Goal: Find specific page/section: Find specific page/section

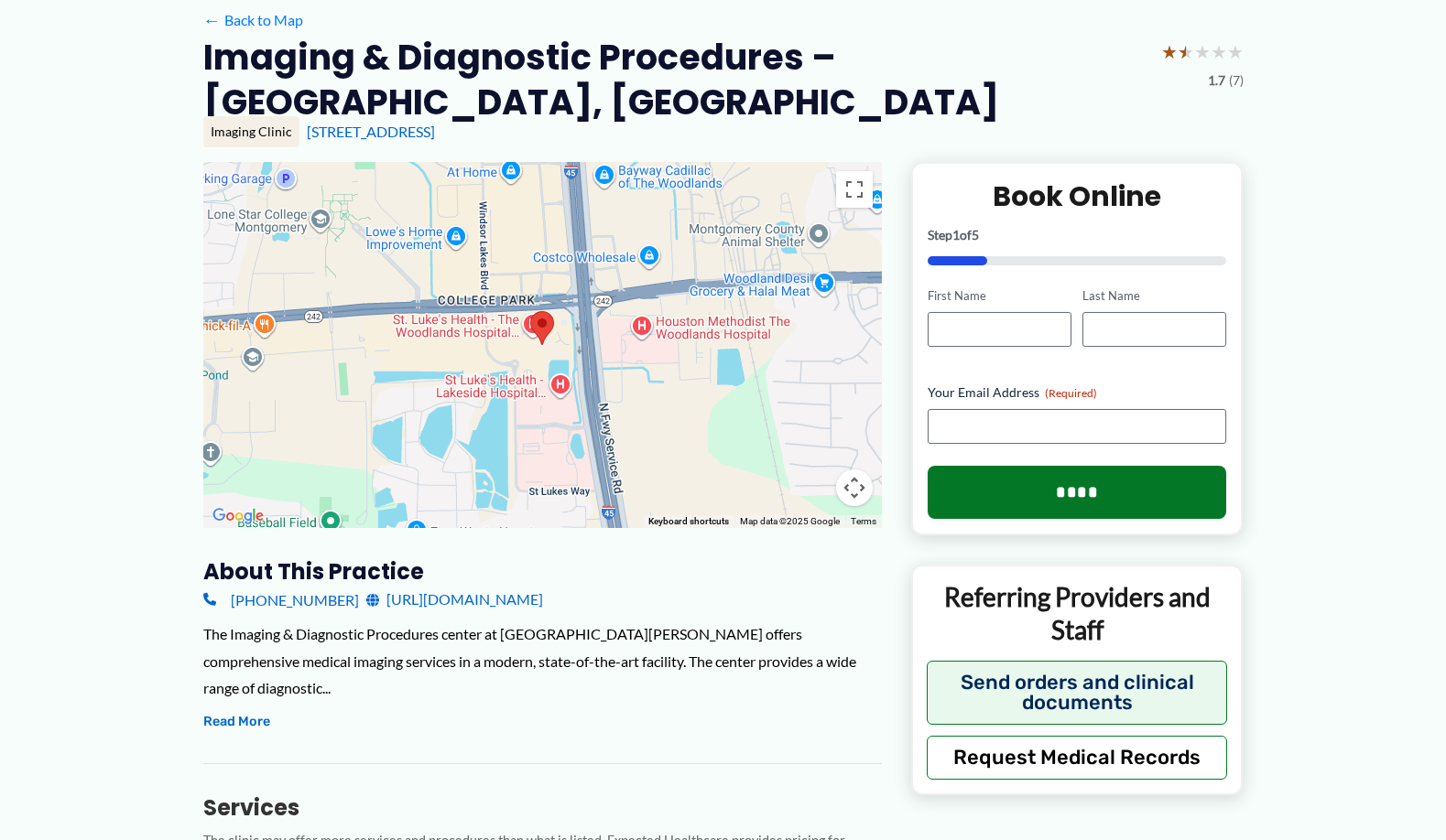
scroll to position [183, 0]
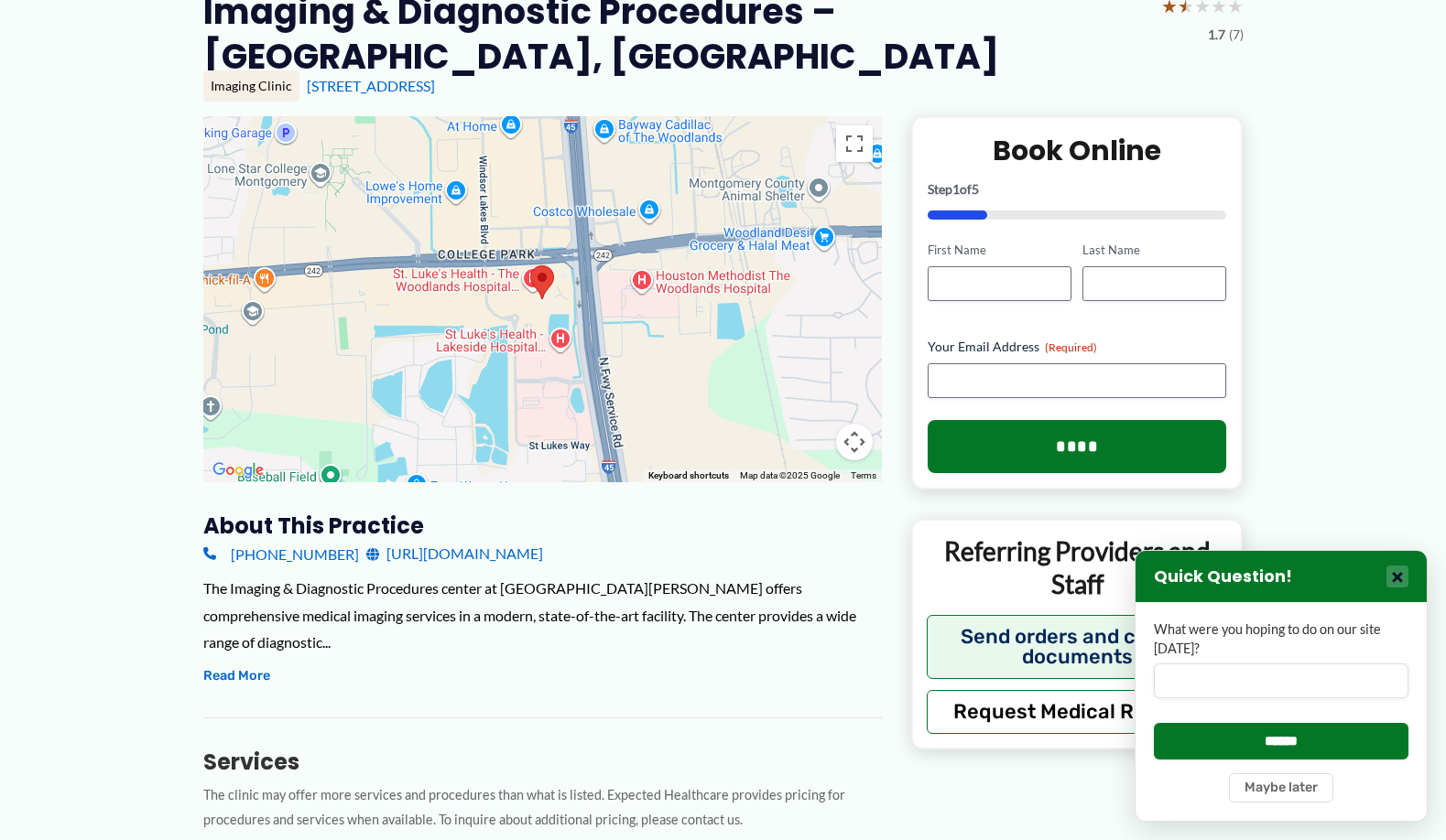
click at [1397, 576] on button "×" at bounding box center [1398, 576] width 22 height 22
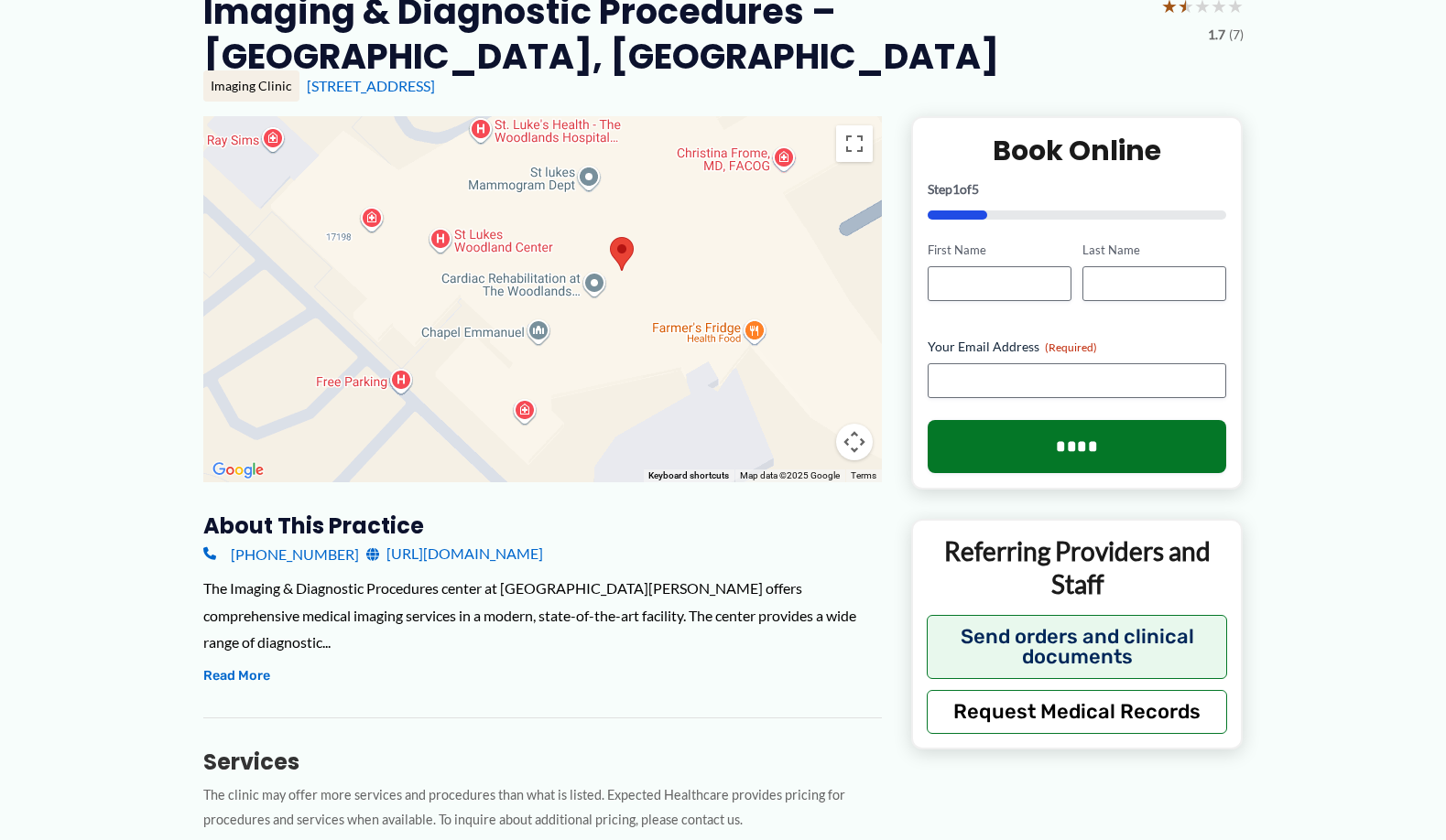
drag, startPoint x: 714, startPoint y: 418, endPoint x: 689, endPoint y: 242, distance: 177.8
click at [689, 242] on div at bounding box center [542, 299] width 678 height 366
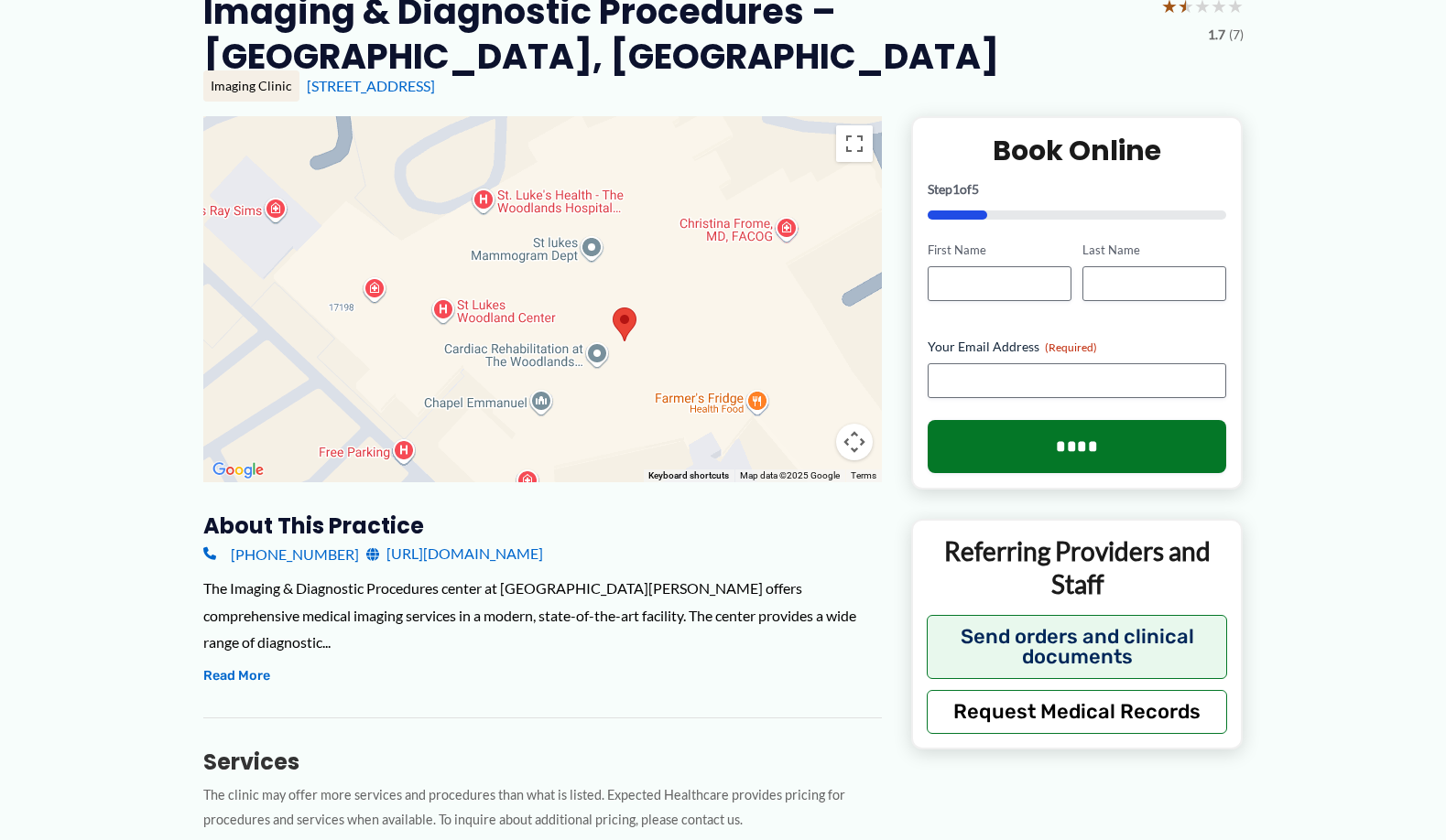
drag, startPoint x: 703, startPoint y: 212, endPoint x: 706, endPoint y: 285, distance: 73.1
click at [706, 285] on div at bounding box center [542, 299] width 678 height 366
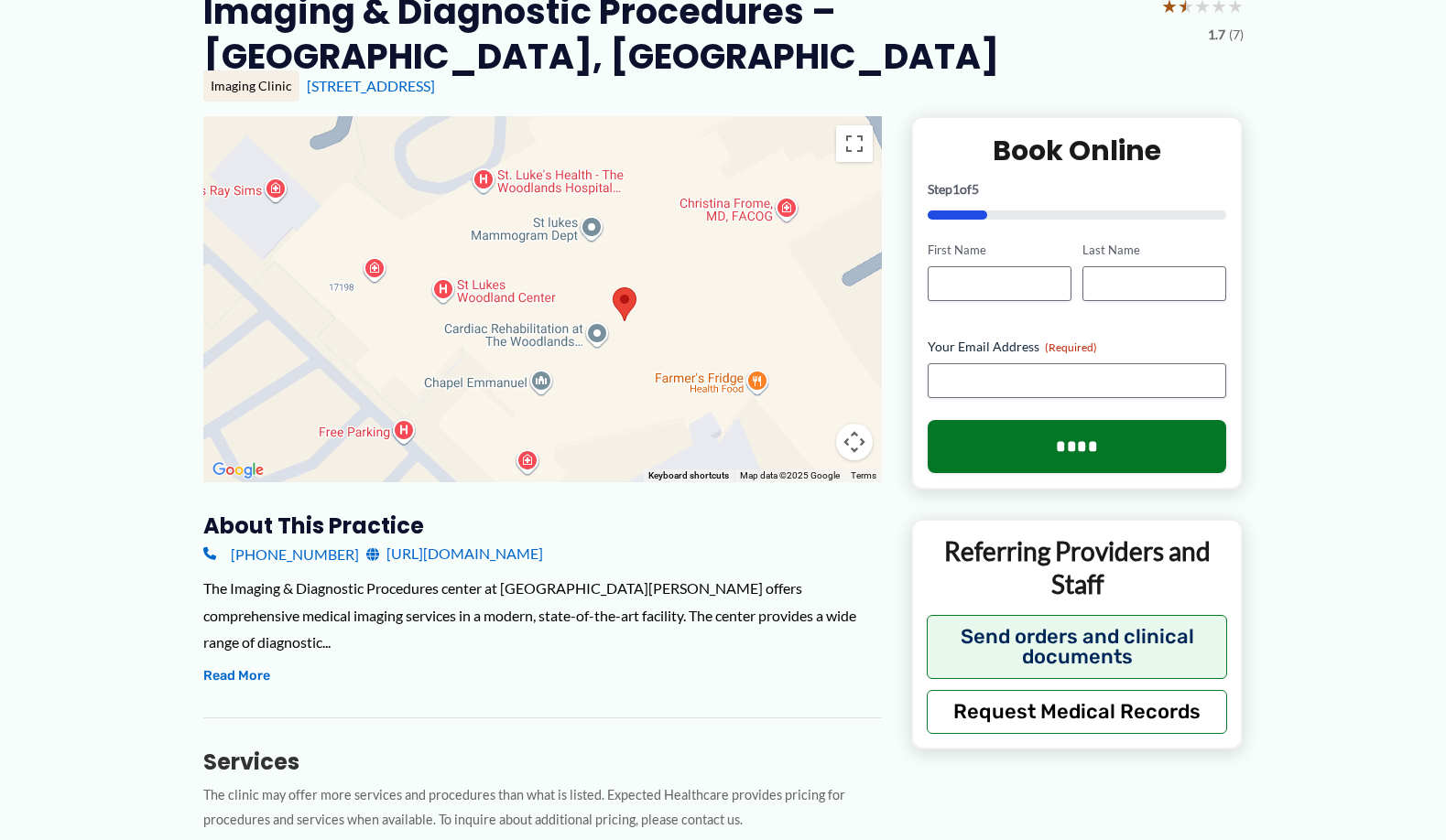
drag, startPoint x: 696, startPoint y: 296, endPoint x: 700, endPoint y: 279, distance: 17.5
click at [700, 279] on div at bounding box center [542, 299] width 678 height 366
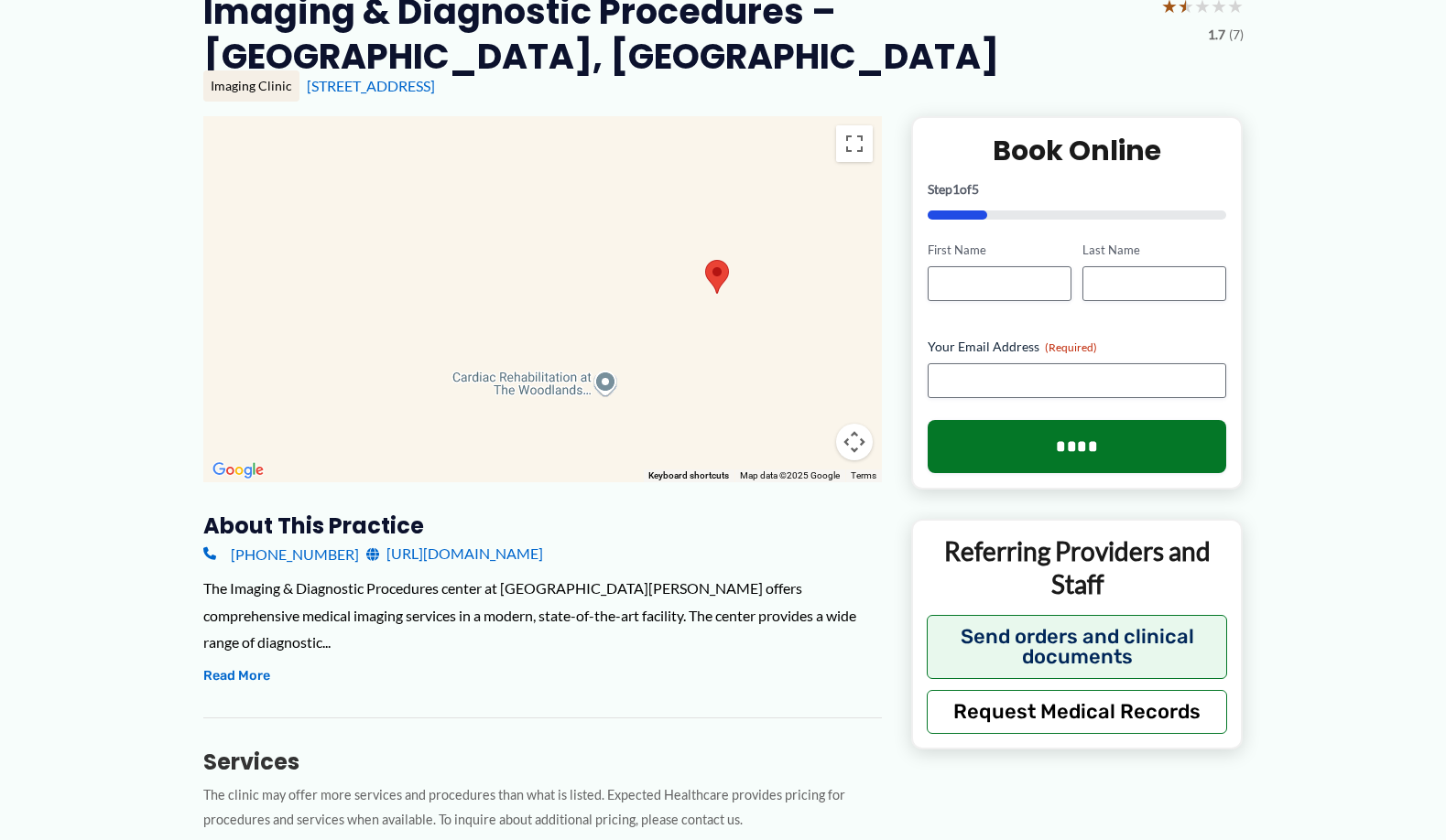
drag, startPoint x: 570, startPoint y: 347, endPoint x: 732, endPoint y: 367, distance: 163.2
click at [743, 376] on div at bounding box center [542, 299] width 678 height 366
drag, startPoint x: 363, startPoint y: 264, endPoint x: 621, endPoint y: 264, distance: 258.0
click at [621, 264] on div at bounding box center [542, 299] width 678 height 366
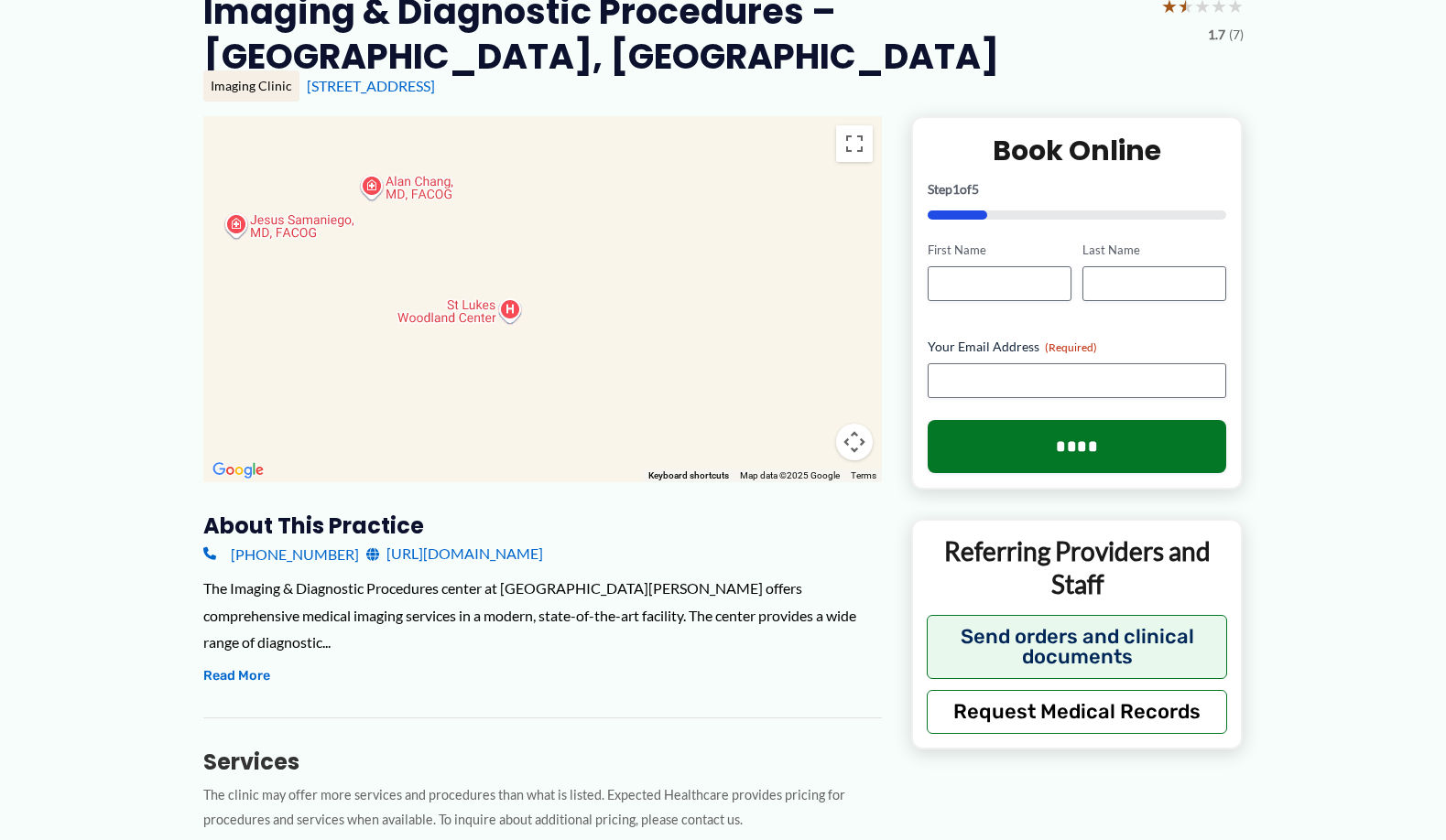
drag, startPoint x: 490, startPoint y: 279, endPoint x: 582, endPoint y: 364, distance: 125.3
click at [582, 364] on div at bounding box center [542, 299] width 678 height 366
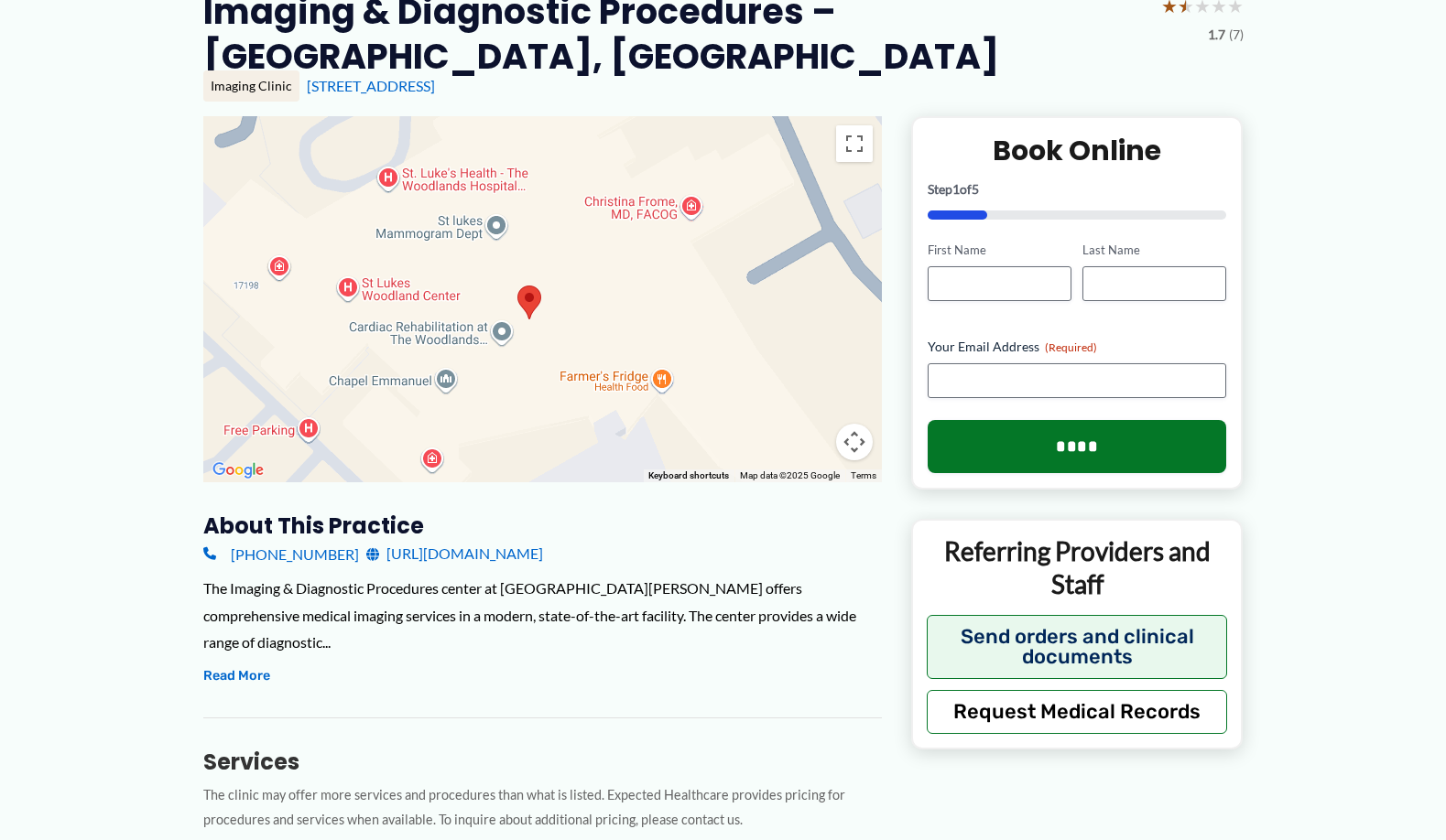
drag, startPoint x: 682, startPoint y: 320, endPoint x: 445, endPoint y: 283, distance: 239.9
click at [445, 283] on div at bounding box center [542, 299] width 678 height 366
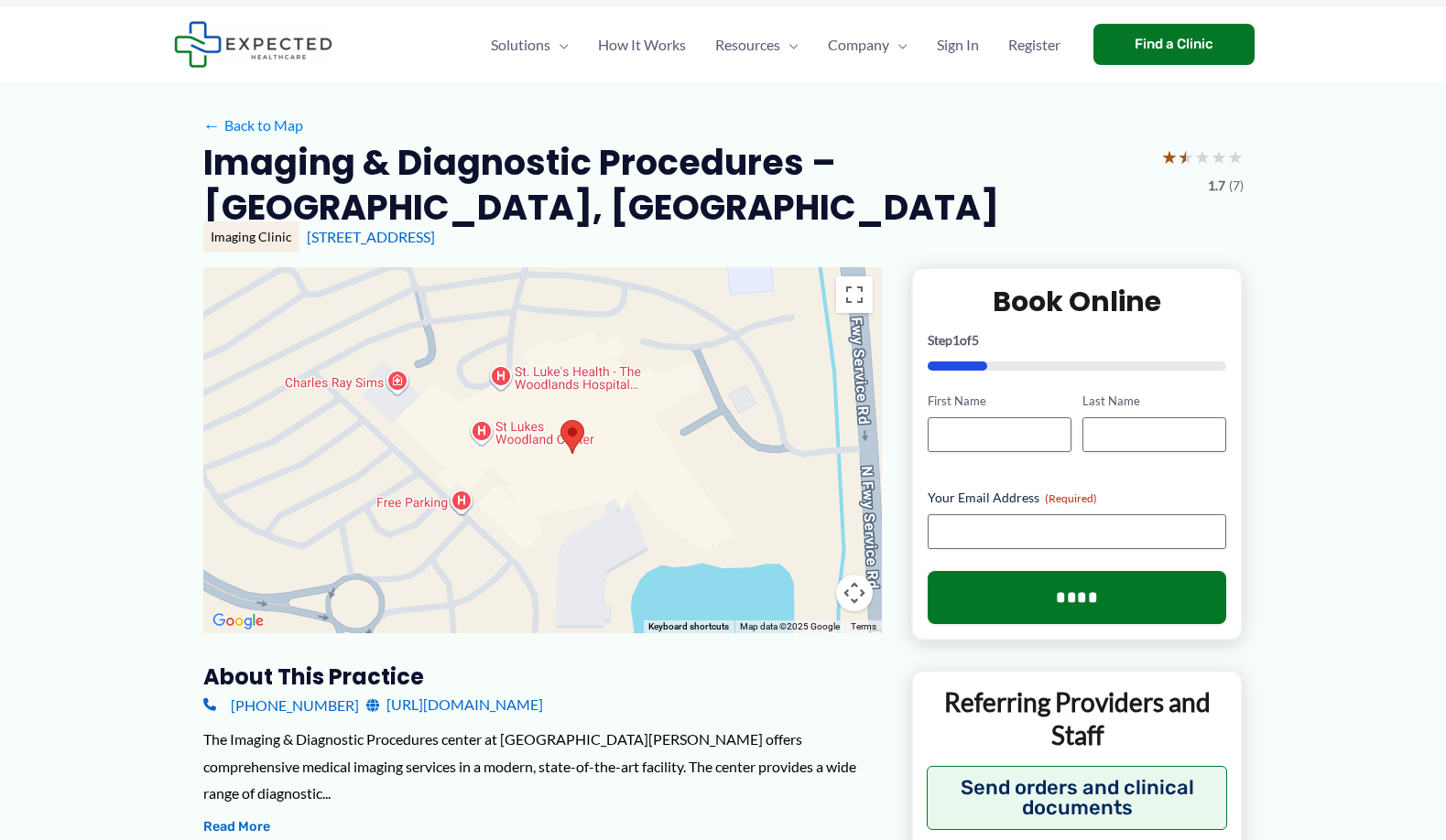
scroll to position [0, 0]
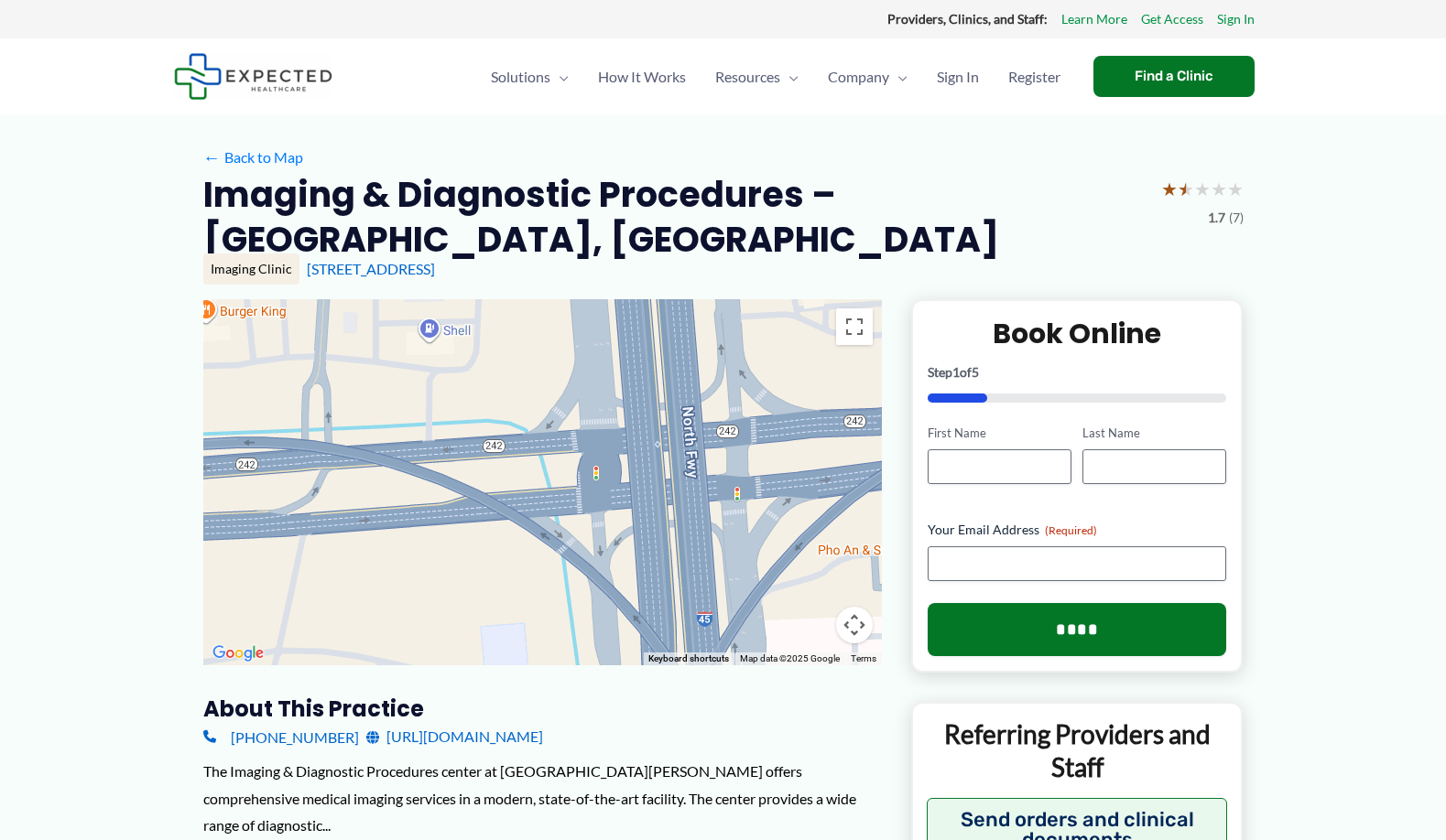
drag, startPoint x: 767, startPoint y: 445, endPoint x: 519, endPoint y: 779, distance: 416.0
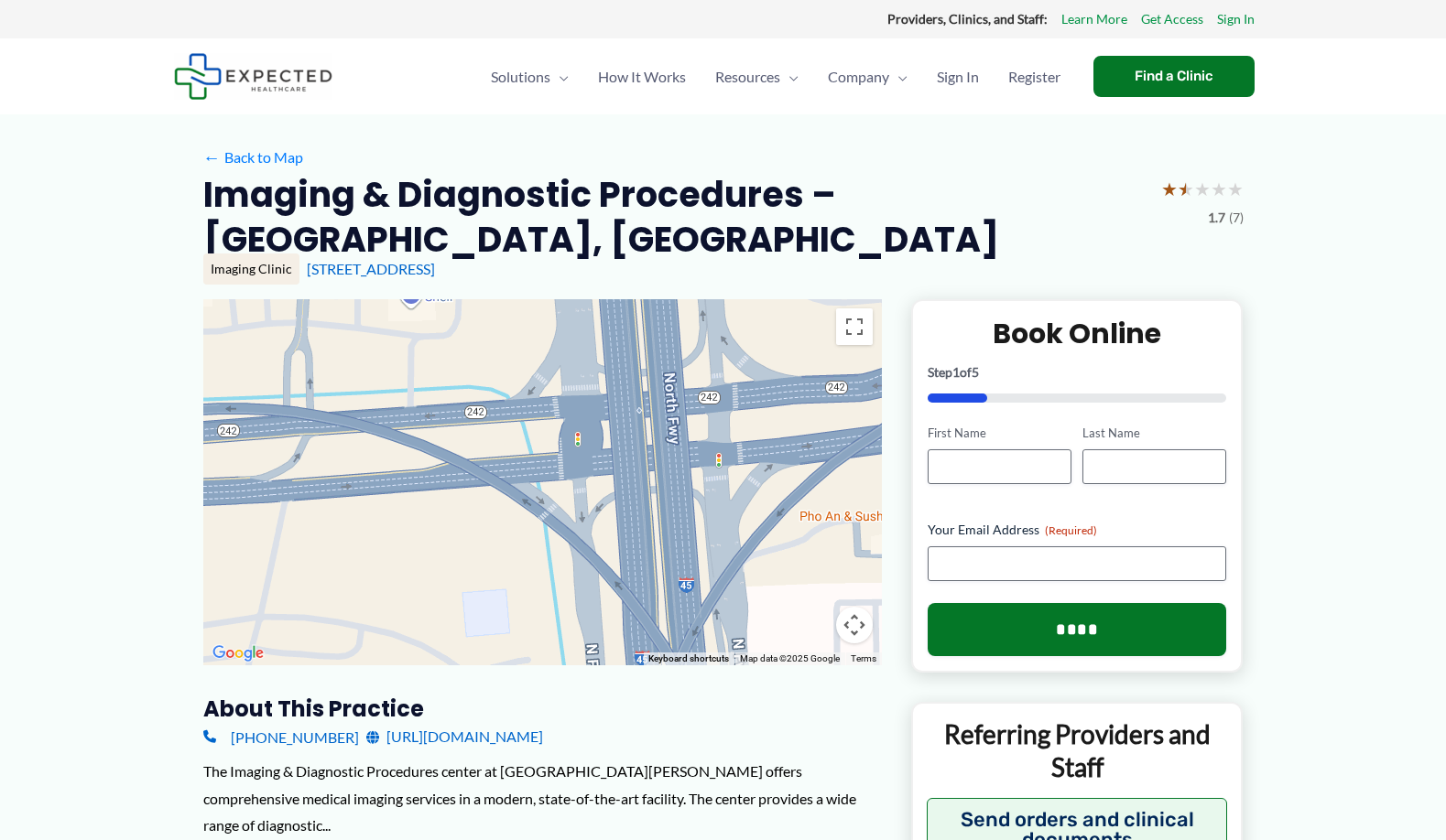
drag, startPoint x: 554, startPoint y: 615, endPoint x: 523, endPoint y: 382, distance: 235.1
click at [521, 425] on div at bounding box center [542, 481] width 678 height 366
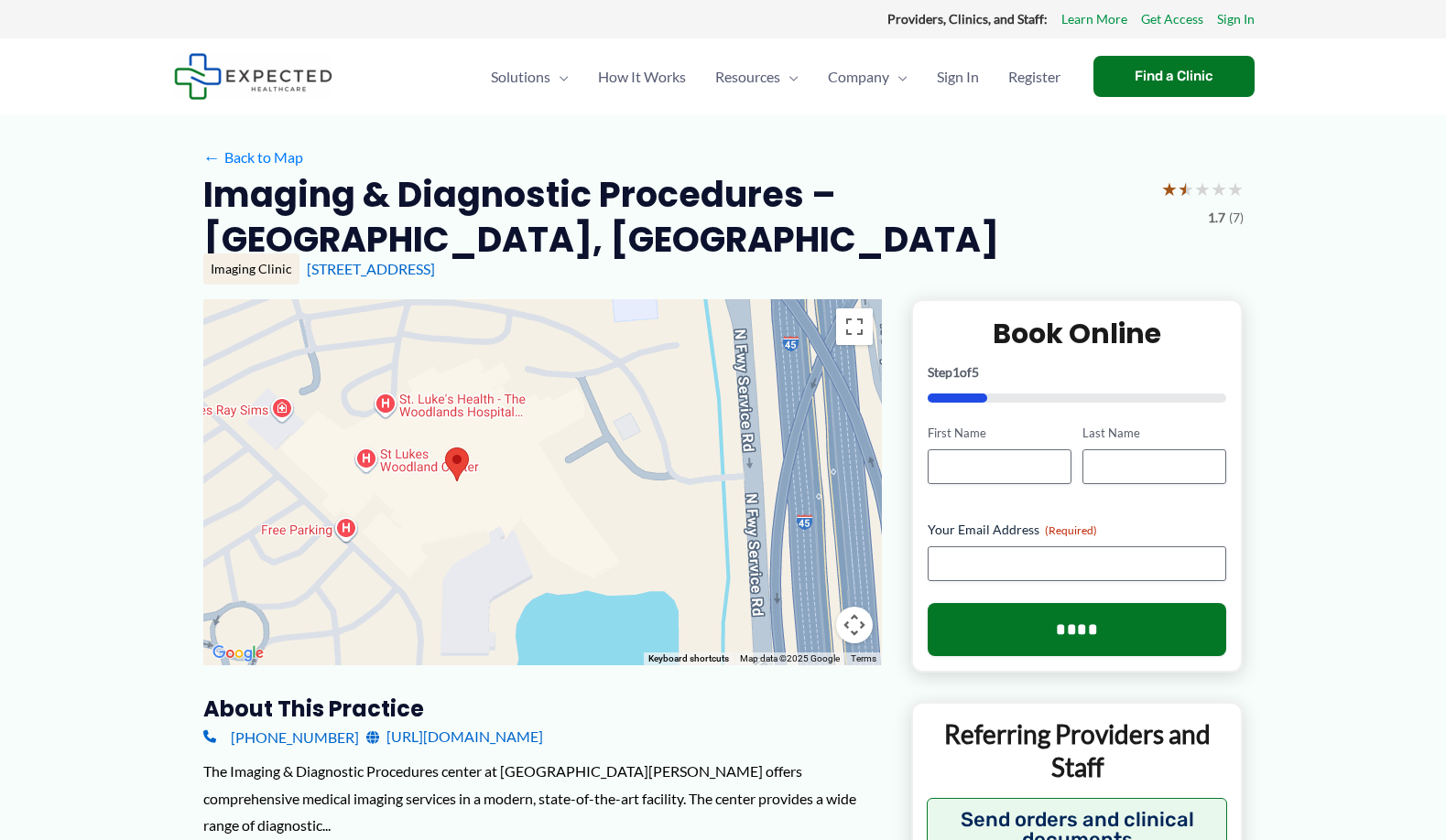
drag, startPoint x: 413, startPoint y: 599, endPoint x: 577, endPoint y: 548, distance: 171.7
click at [577, 548] on div at bounding box center [542, 481] width 678 height 366
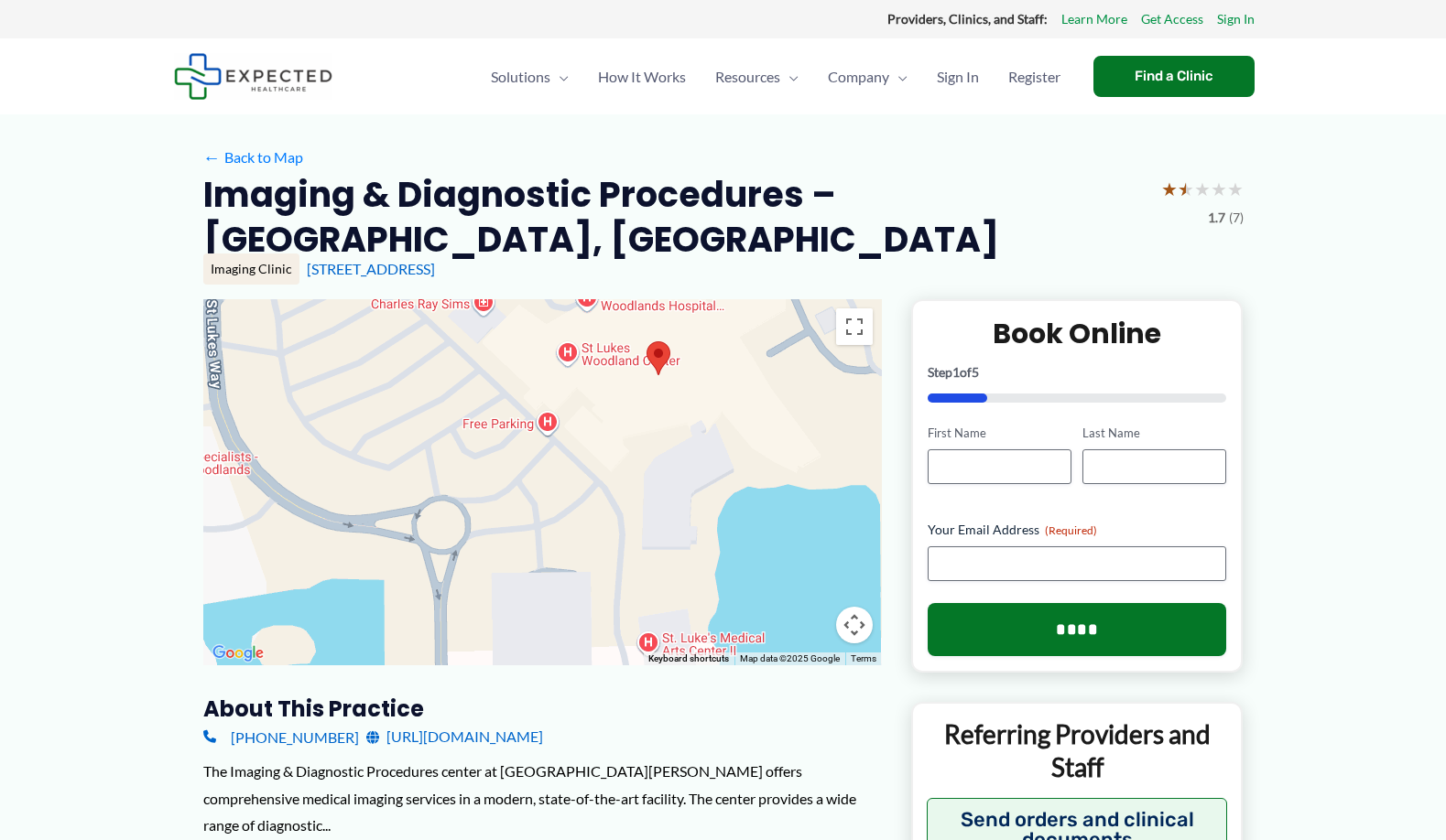
drag, startPoint x: 669, startPoint y: 542, endPoint x: 870, endPoint y: 432, distance: 229.1
click at [870, 432] on div at bounding box center [542, 481] width 678 height 366
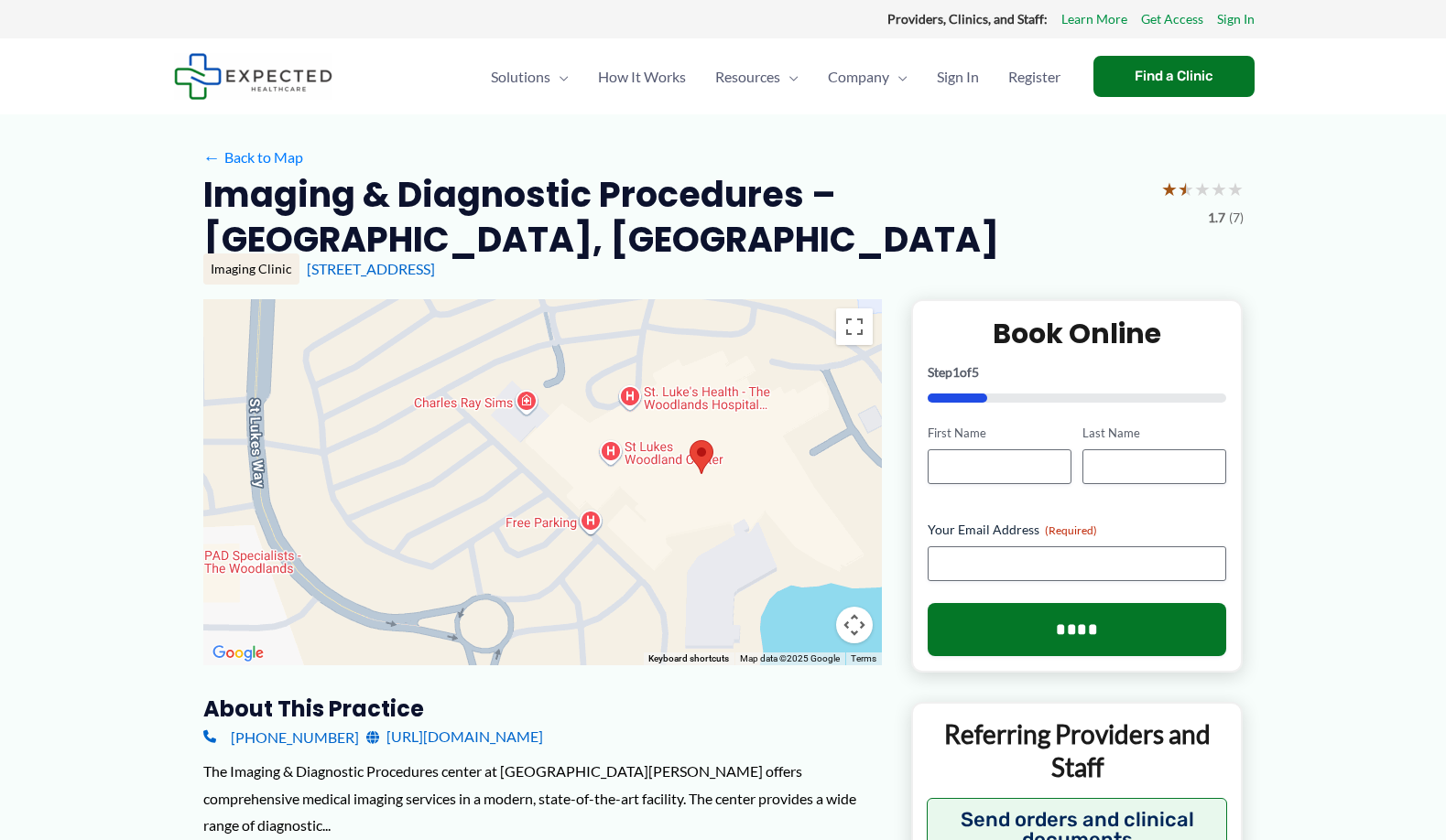
drag, startPoint x: 623, startPoint y: 544, endPoint x: 652, endPoint y: 657, distance: 116.7
click at [652, 657] on div "Use ctrl + scroll to zoom the map Keyboard shortcuts Map Data Map data ©2025 Go…" at bounding box center [542, 481] width 678 height 366
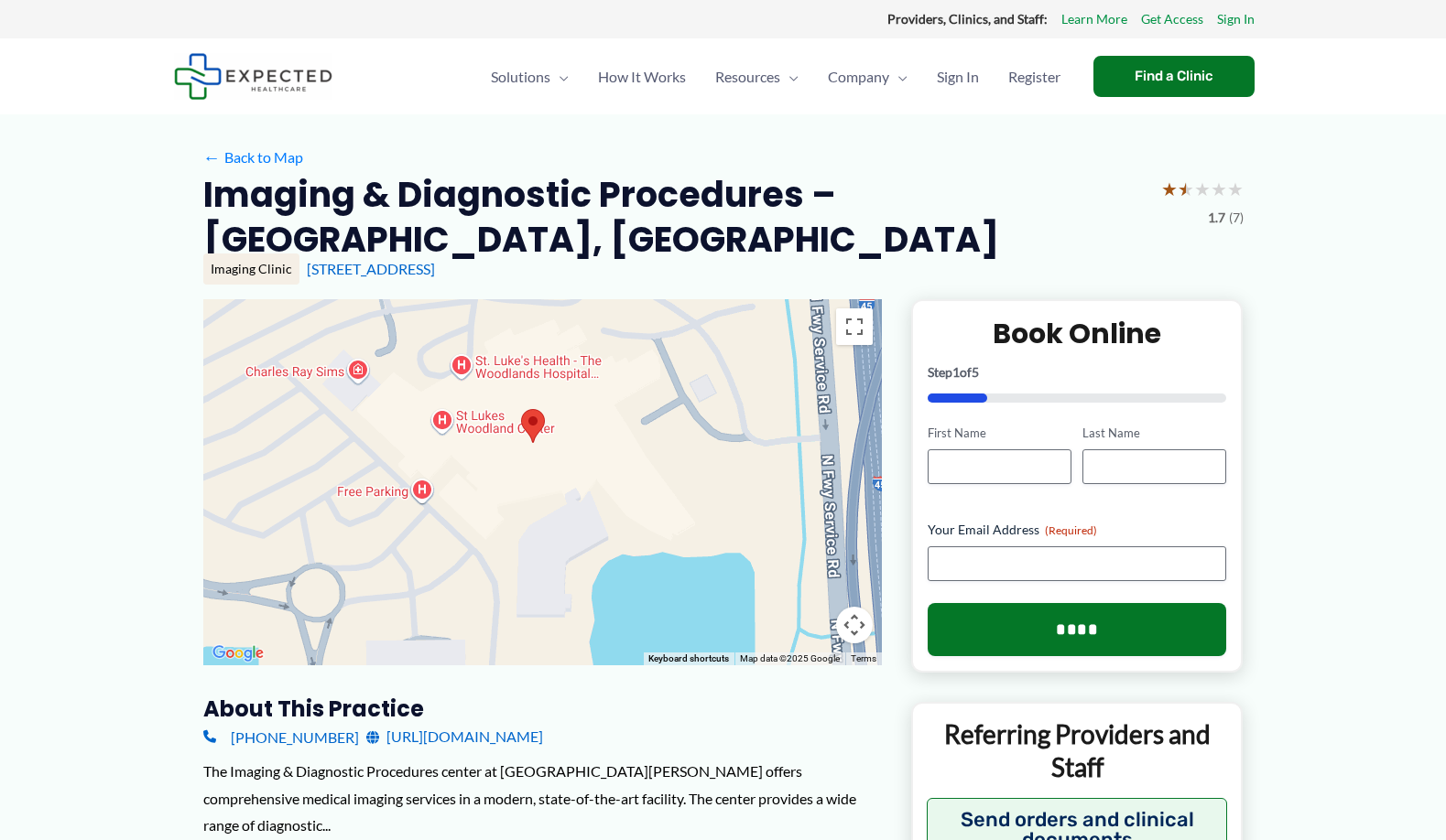
drag, startPoint x: 486, startPoint y: 473, endPoint x: 316, endPoint y: 441, distance: 173.0
click at [316, 441] on div at bounding box center [542, 481] width 678 height 366
click at [854, 628] on button "Map camera controls" at bounding box center [853, 625] width 36 height 36
click at [812, 531] on button "Zoom in" at bounding box center [808, 533] width 36 height 36
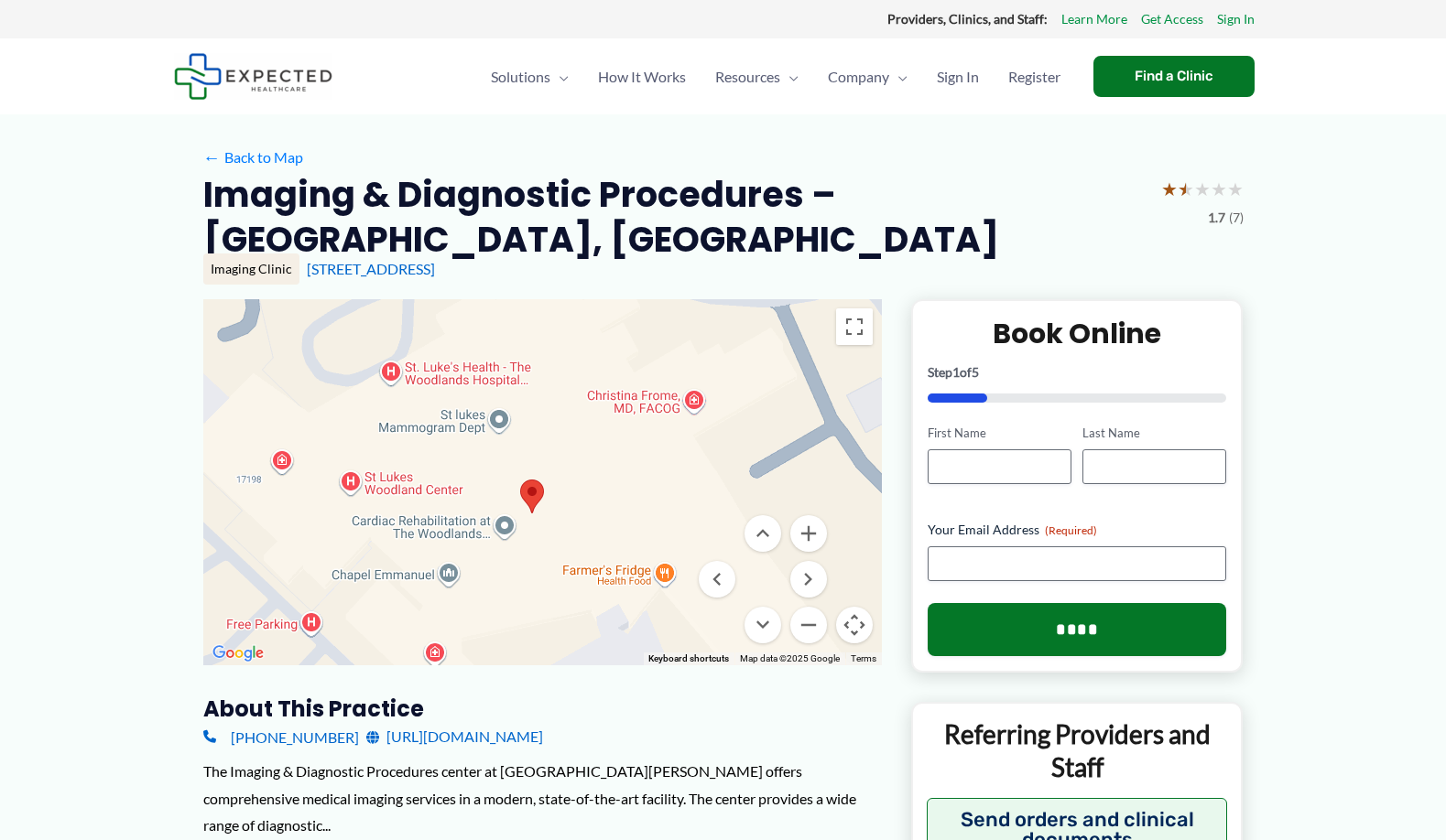
drag, startPoint x: 580, startPoint y: 403, endPoint x: 589, endPoint y: 513, distance: 110.4
click at [589, 513] on div at bounding box center [542, 481] width 678 height 366
click at [859, 334] on button "Toggle fullscreen view" at bounding box center [853, 326] width 36 height 36
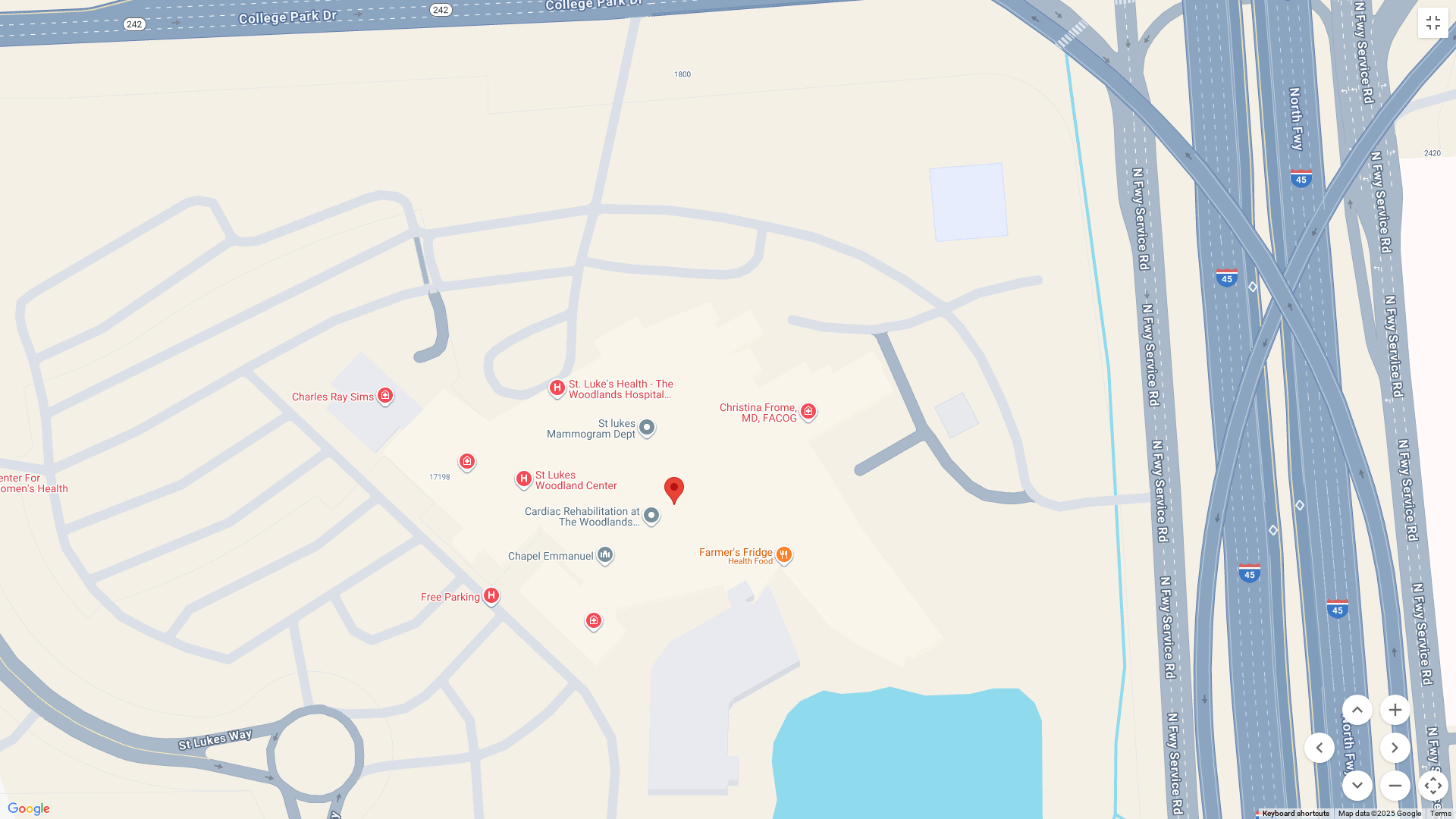
drag, startPoint x: 894, startPoint y: 432, endPoint x: 847, endPoint y: 502, distance: 84.3
click at [847, 502] on div at bounding box center [728, 410] width 1456 height 819
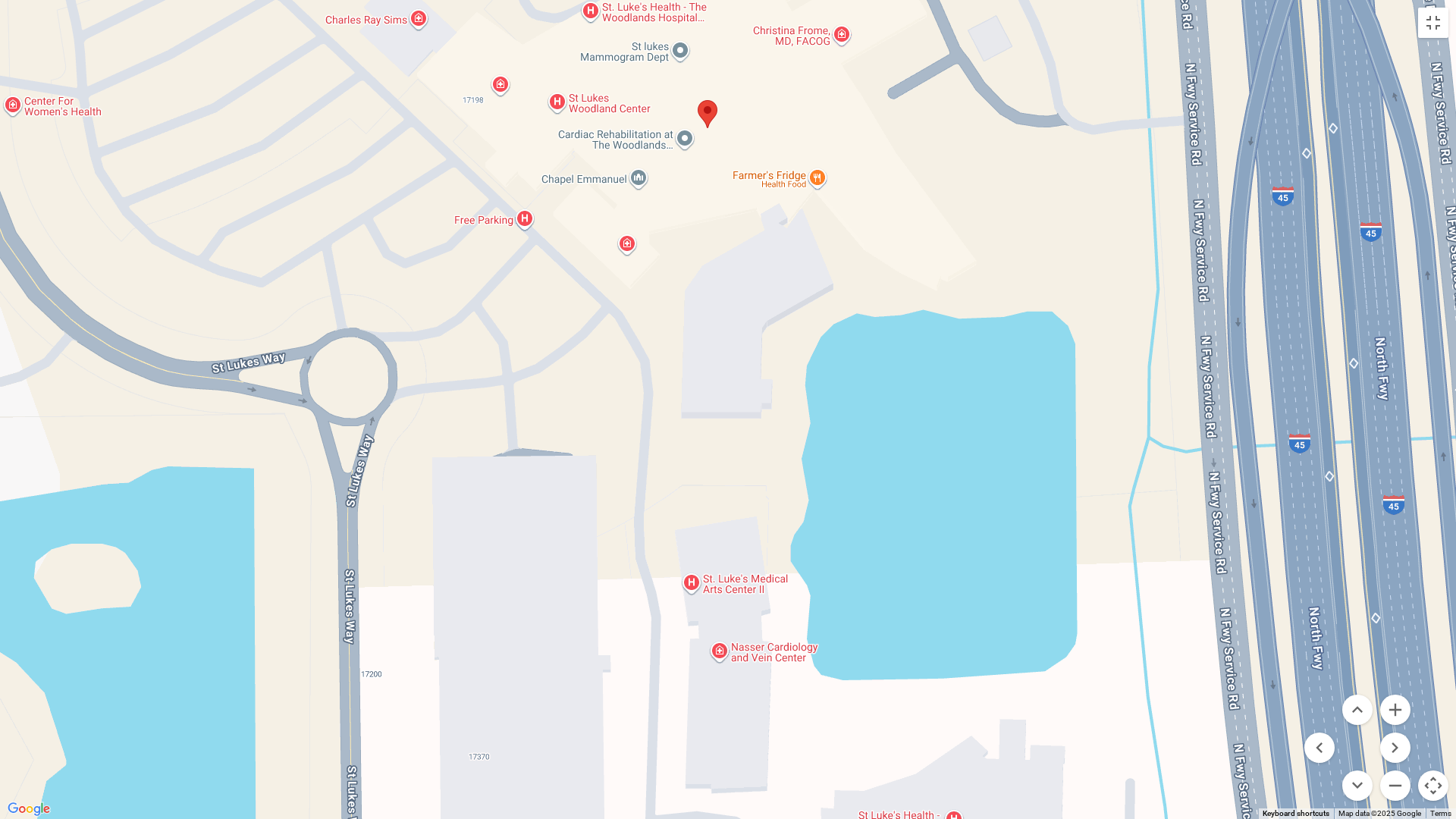
drag, startPoint x: 555, startPoint y: 749, endPoint x: 586, endPoint y: 239, distance: 510.9
click at [589, 254] on div at bounding box center [728, 410] width 1456 height 819
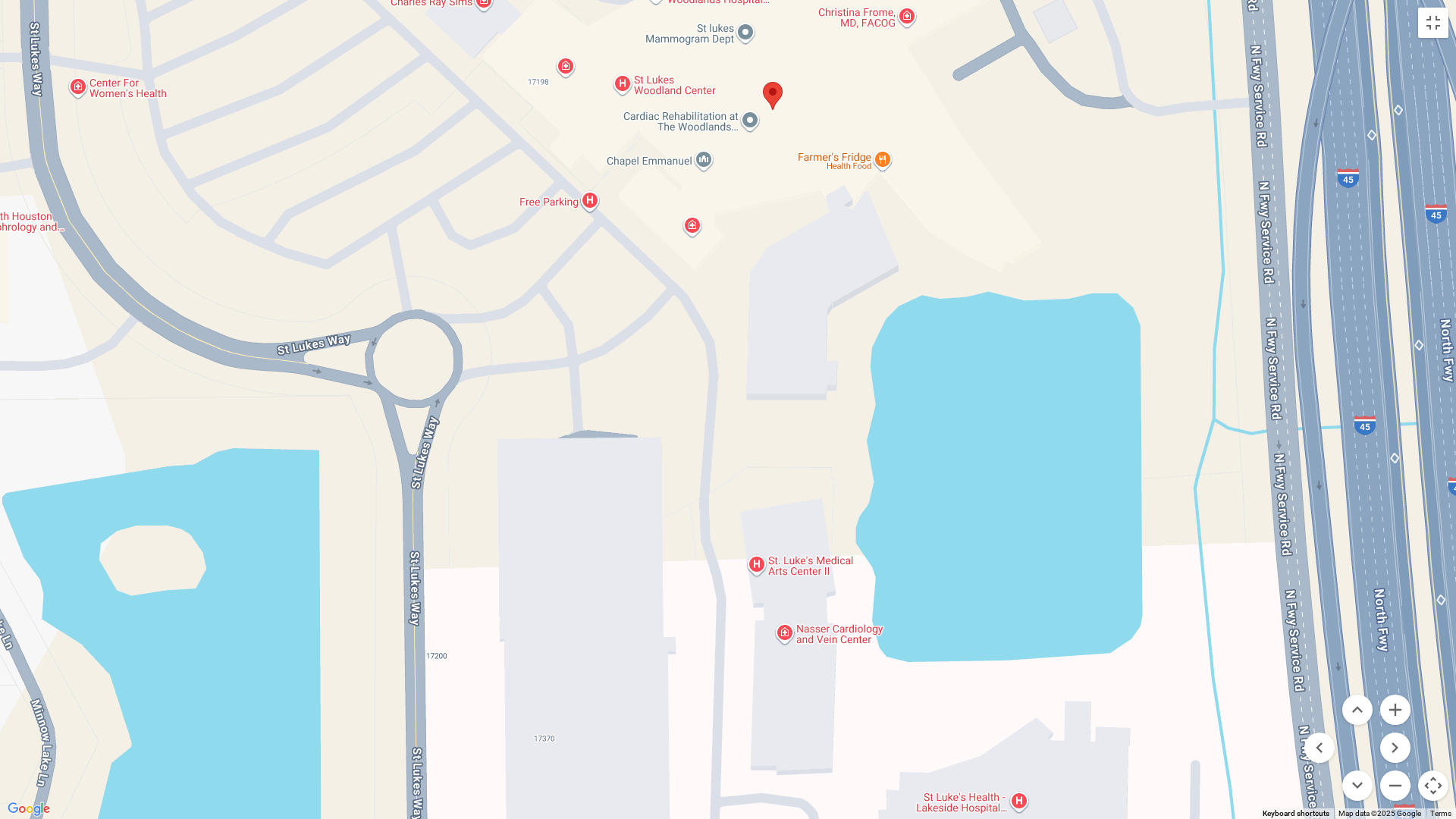
drag, startPoint x: 556, startPoint y: 566, endPoint x: 622, endPoint y: 780, distance: 223.9
click at [622, 695] on div at bounding box center [728, 410] width 1456 height 819
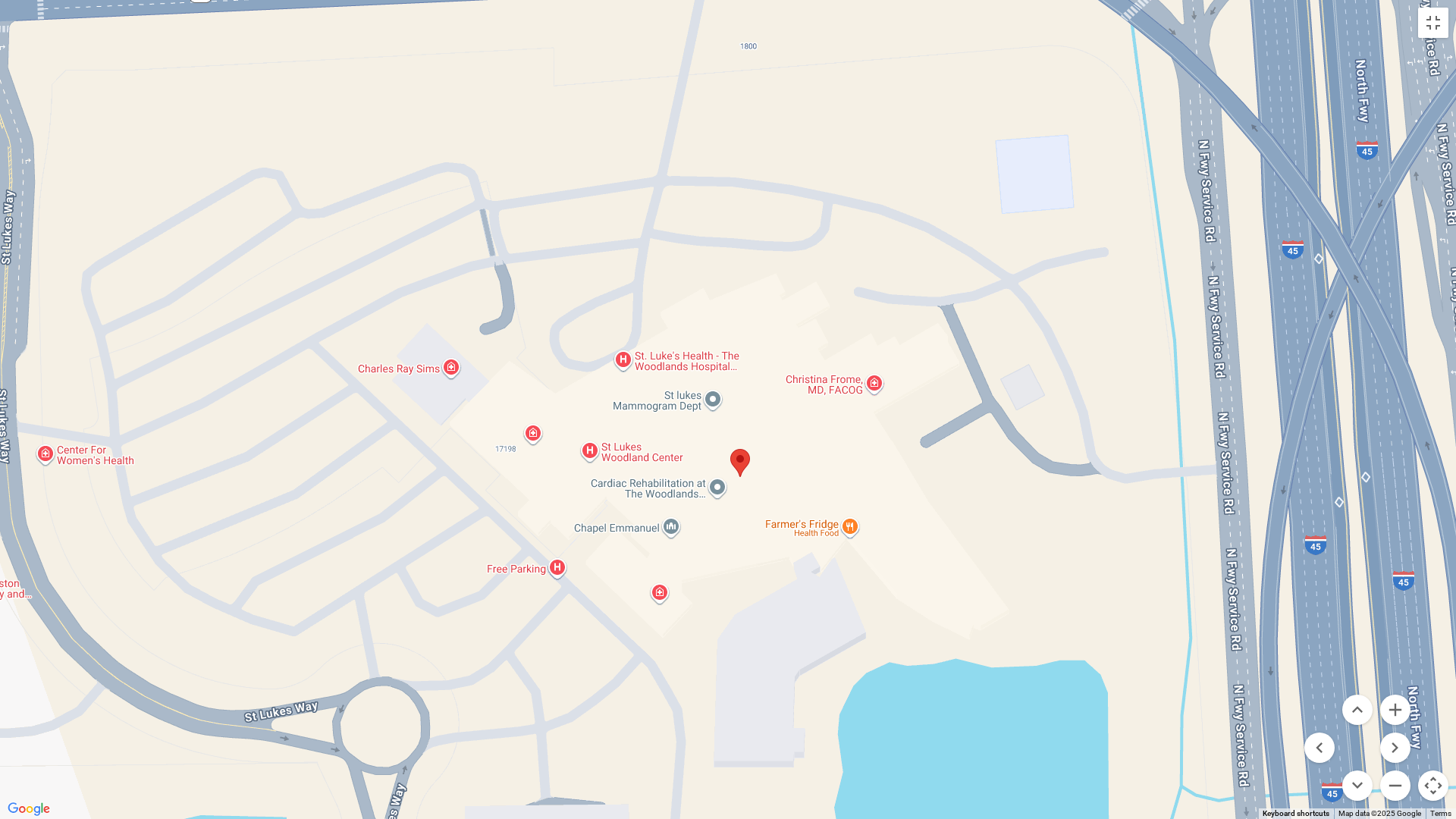
drag, startPoint x: 646, startPoint y: 379, endPoint x: 613, endPoint y: 747, distance: 369.5
click at [613, 695] on div at bounding box center [728, 410] width 1456 height 819
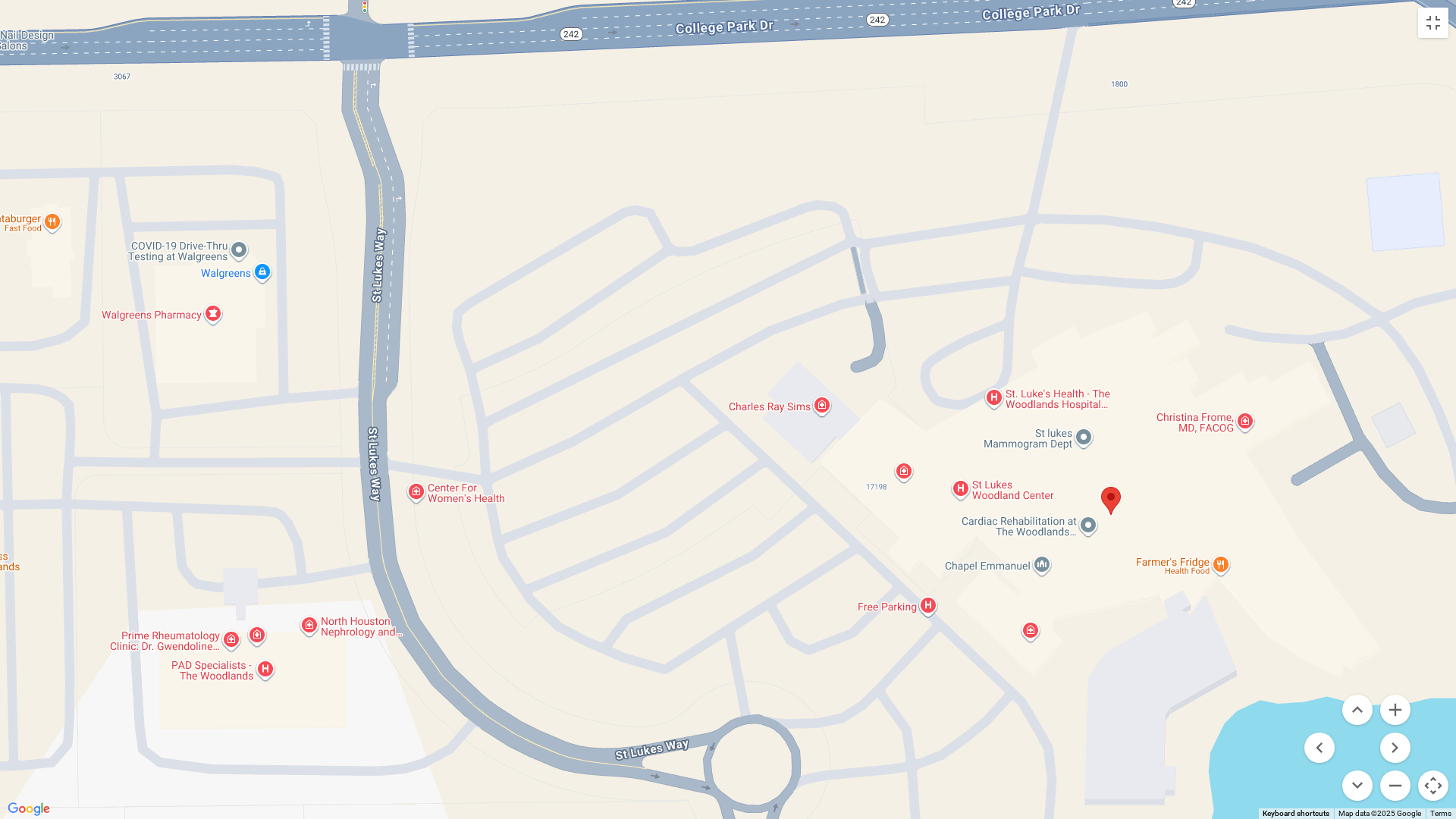
drag, startPoint x: 235, startPoint y: 780, endPoint x: 605, endPoint y: 818, distance: 371.9
click at [605, 695] on div at bounding box center [728, 410] width 1456 height 819
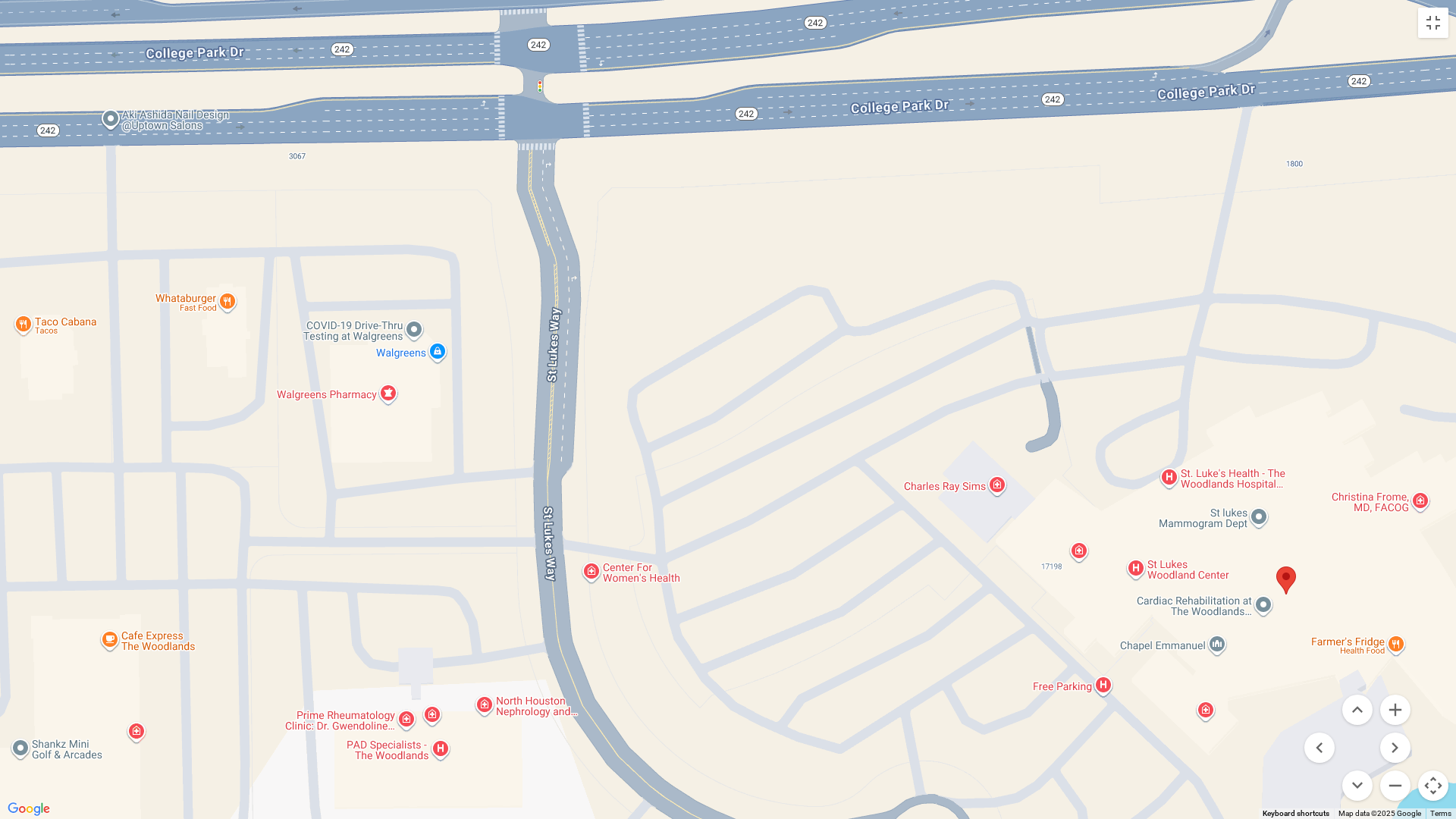
drag, startPoint x: 588, startPoint y: 270, endPoint x: 763, endPoint y: 317, distance: 181.2
click at [763, 317] on div at bounding box center [728, 410] width 1456 height 819
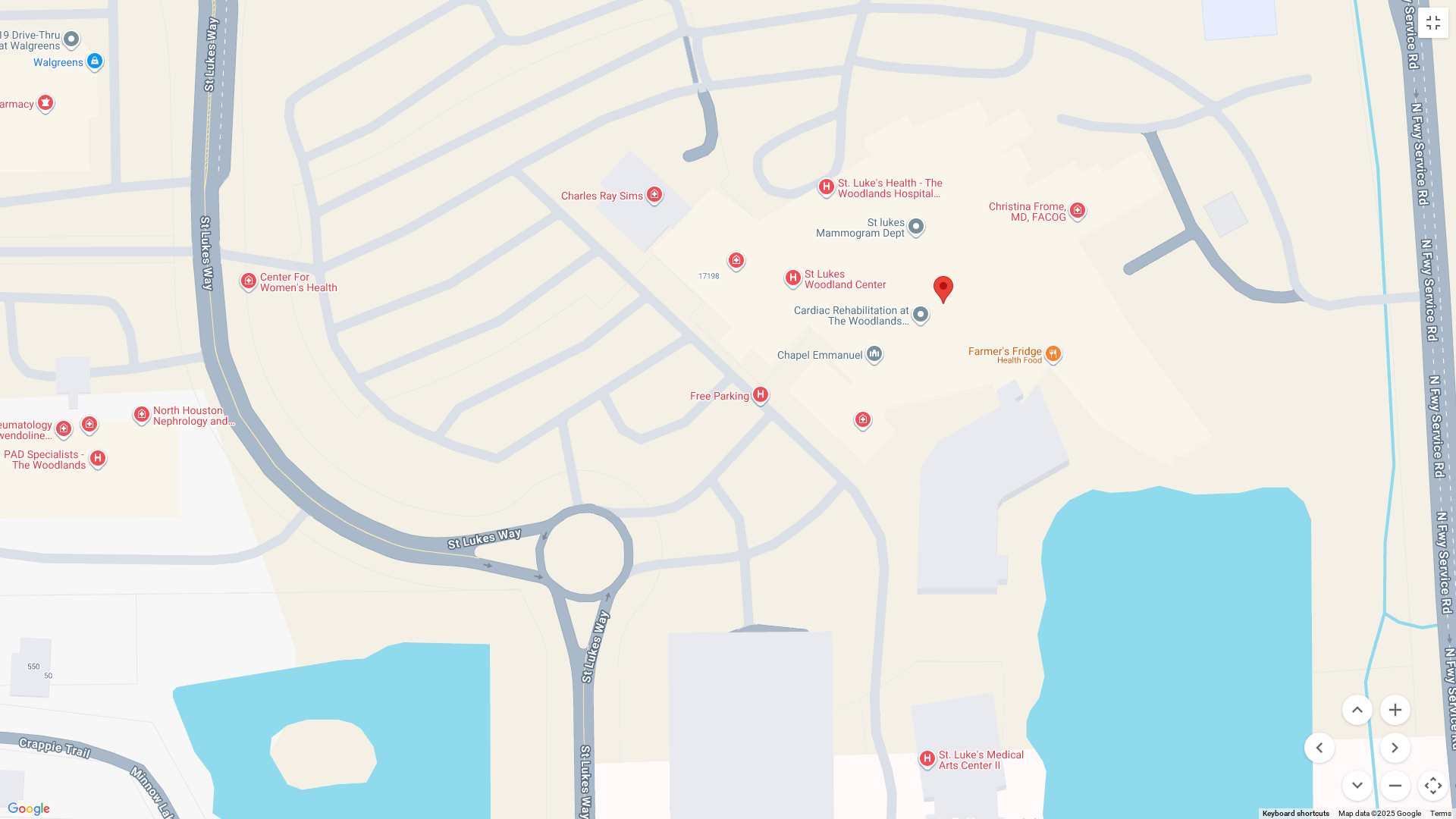
drag, startPoint x: 792, startPoint y: 618, endPoint x: 485, endPoint y: 416, distance: 367.5
click at [485, 416] on div at bounding box center [728, 410] width 1456 height 819
click at [1197, 29] on button "Toggle fullscreen view" at bounding box center [1433, 22] width 30 height 30
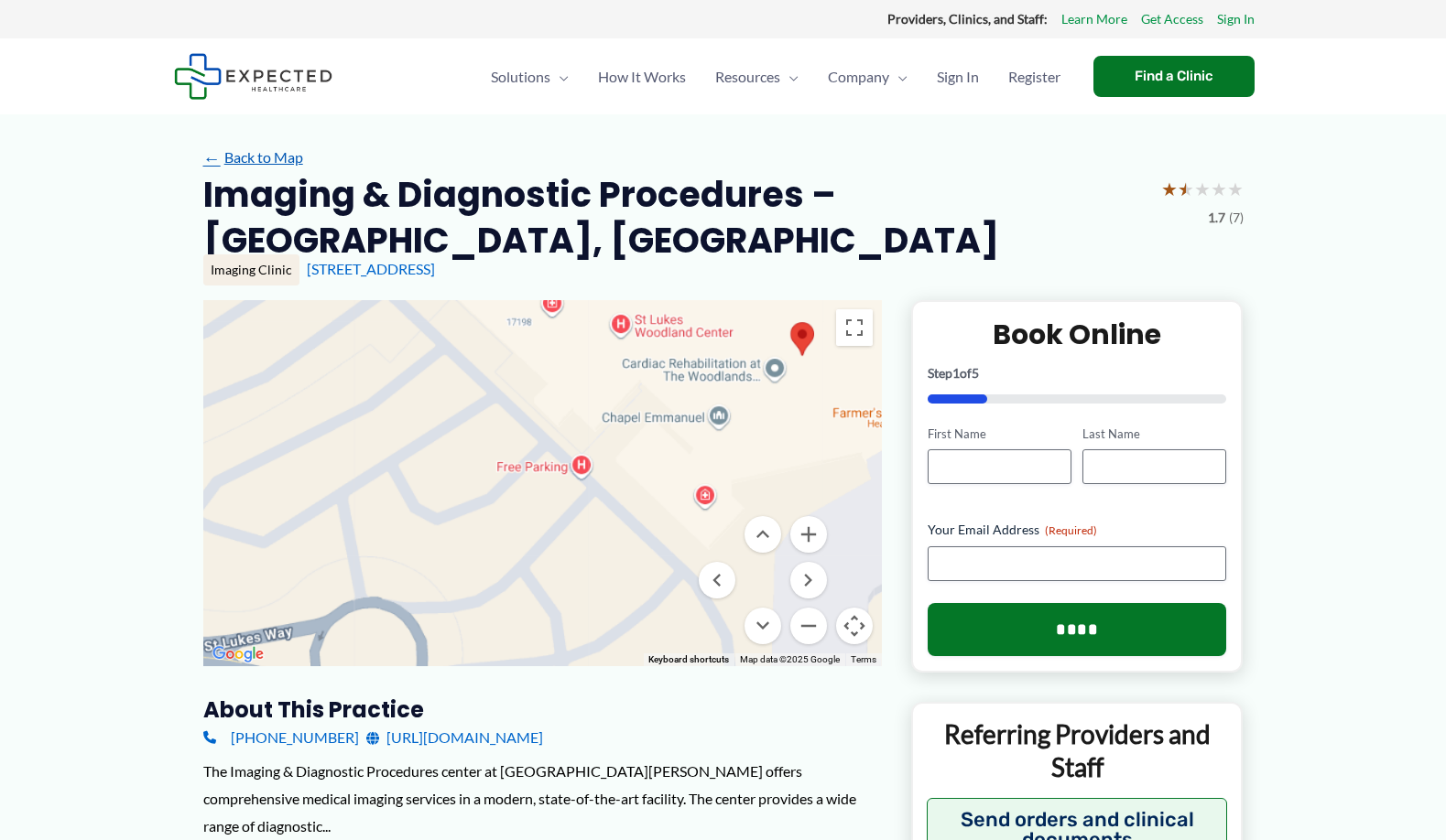
click at [232, 158] on link "← Back to Map" at bounding box center [252, 156] width 100 height 27
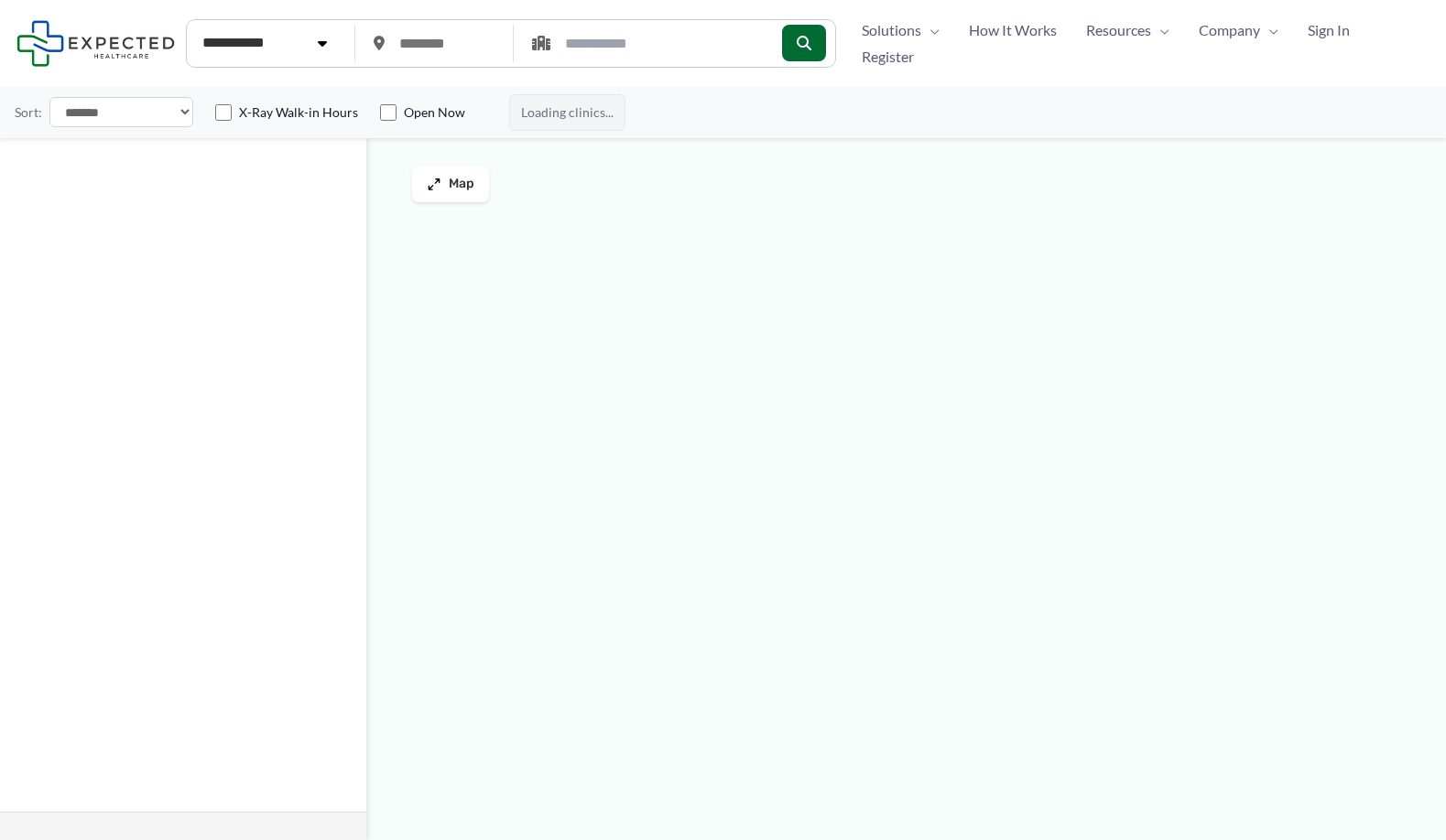
type input "*****"
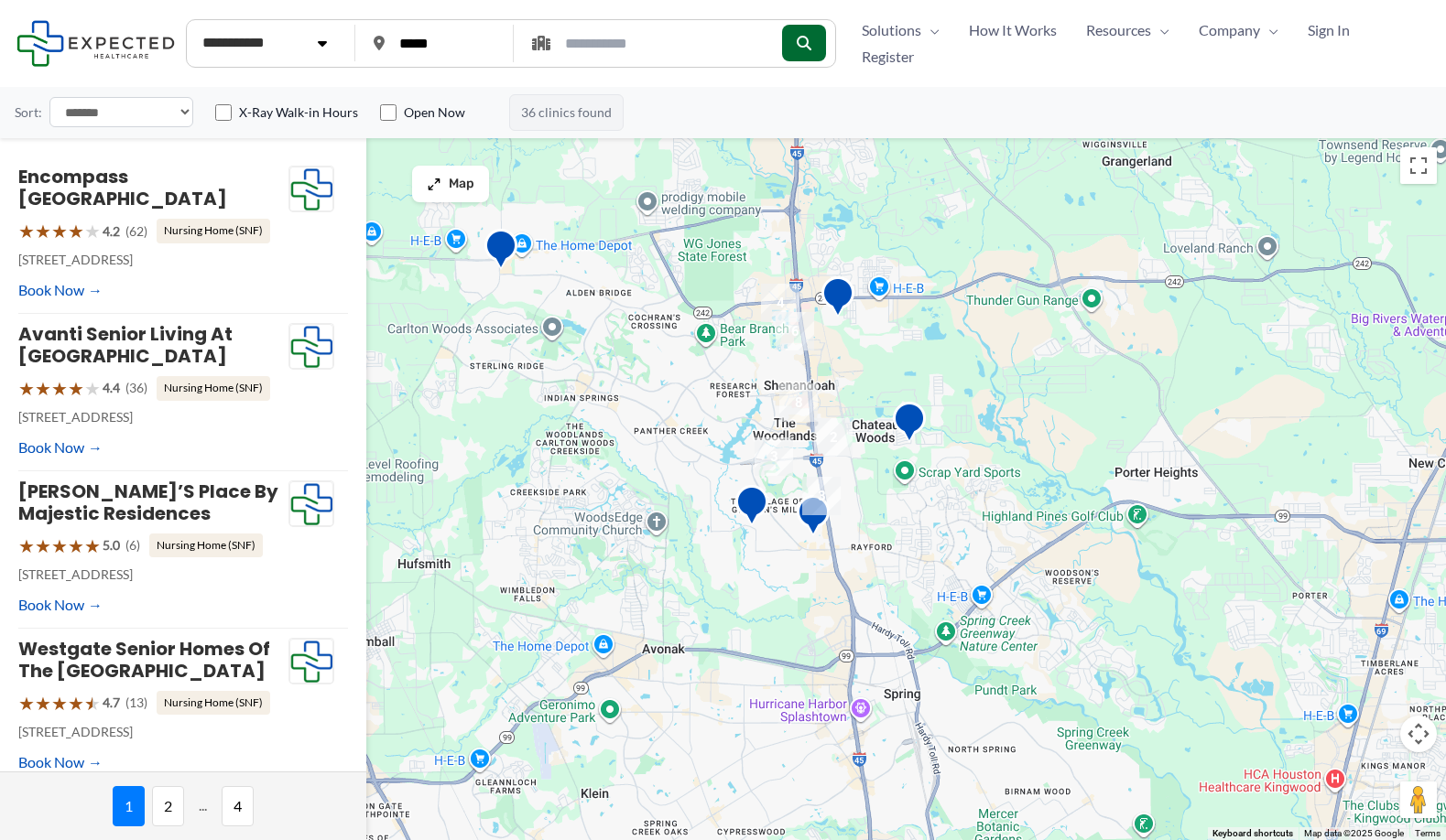
drag, startPoint x: 1017, startPoint y: 688, endPoint x: 1006, endPoint y: 392, distance: 296.2
click at [1006, 392] on div at bounding box center [723, 489] width 1446 height 702
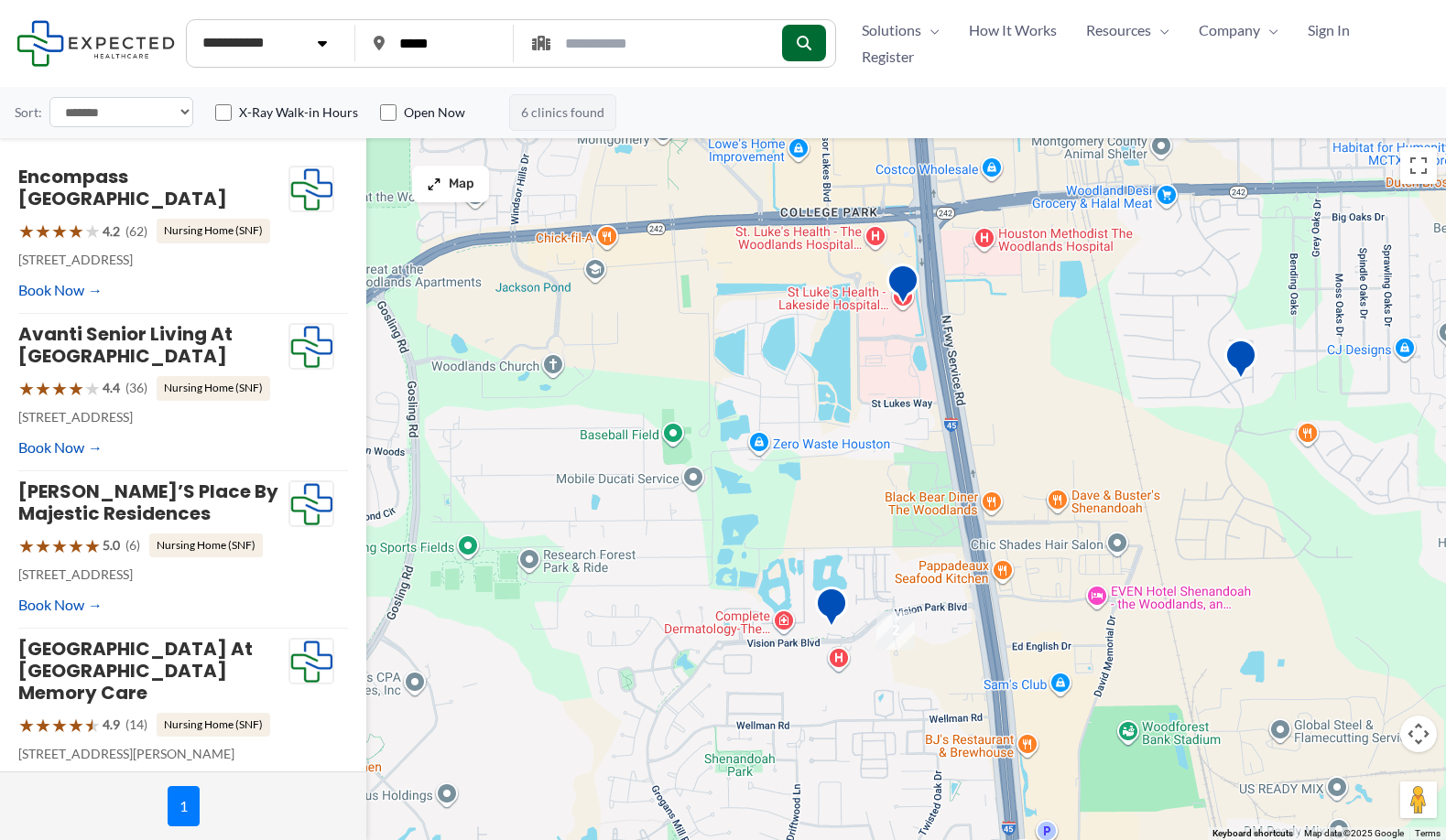
drag, startPoint x: 754, startPoint y: 200, endPoint x: 767, endPoint y: 380, distance: 180.5
click at [767, 380] on div at bounding box center [723, 489] width 1446 height 702
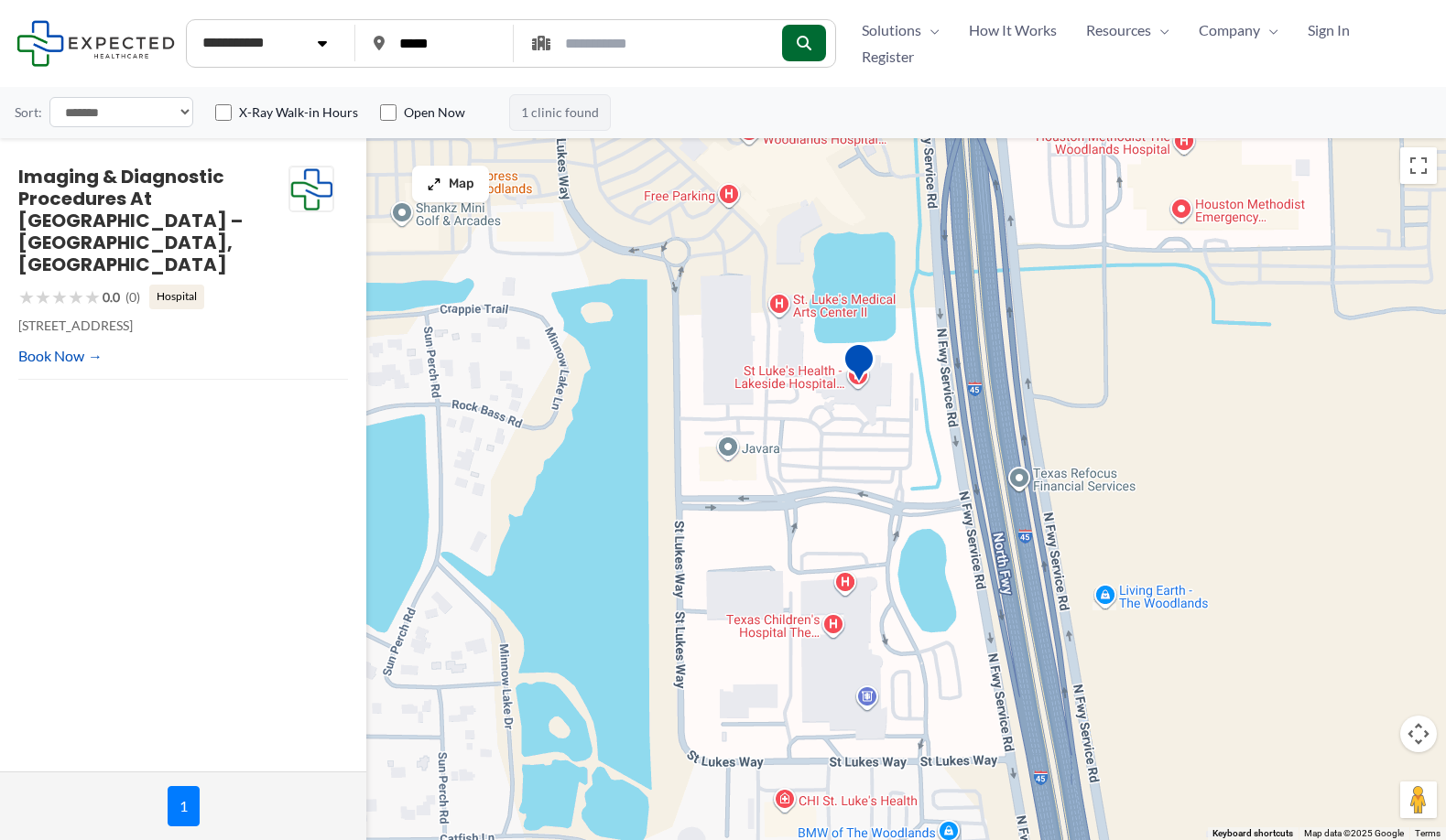
drag, startPoint x: 1001, startPoint y: 290, endPoint x: 686, endPoint y: 419, distance: 340.4
click at [686, 419] on div at bounding box center [723, 489] width 1446 height 702
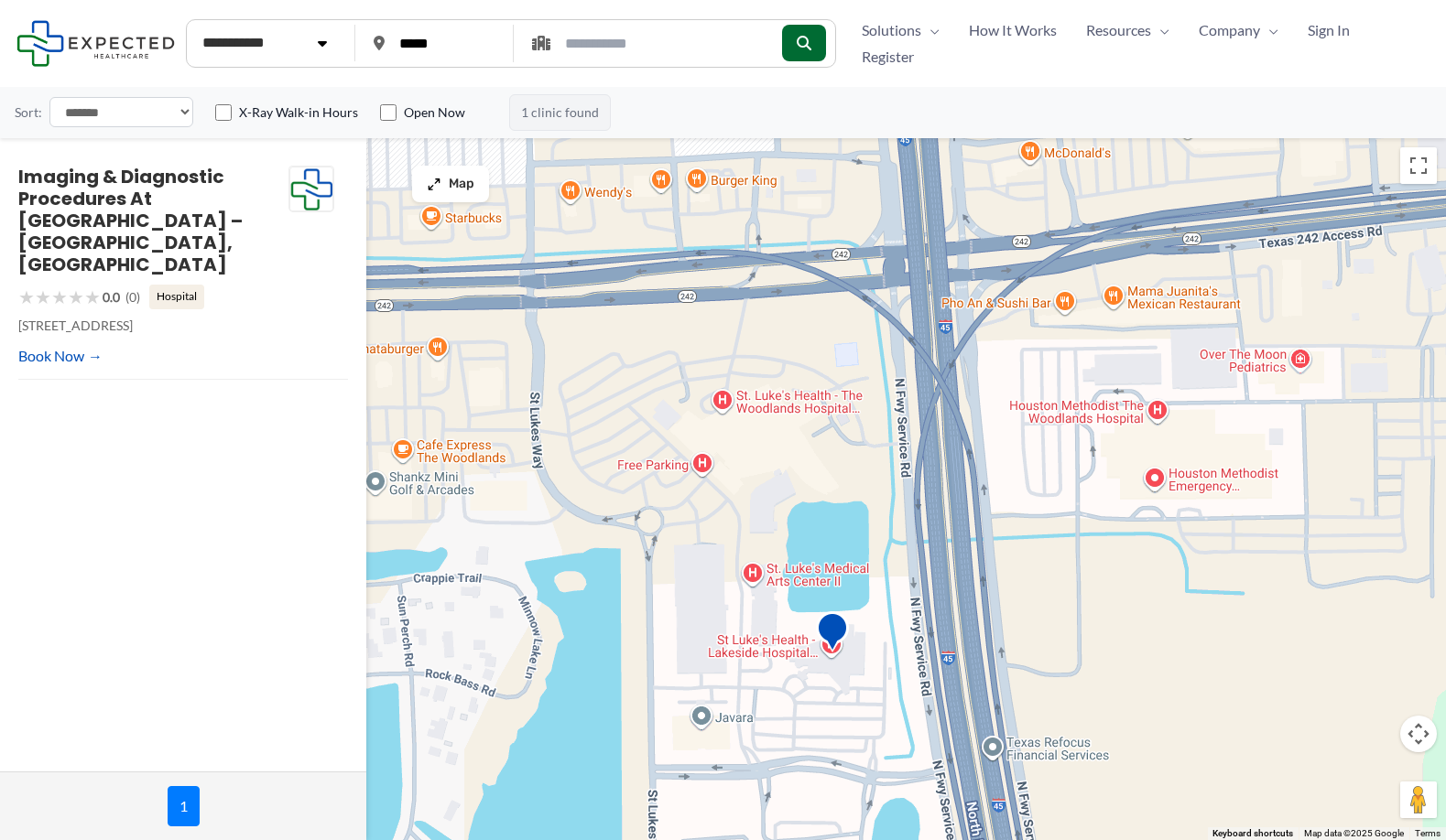
drag, startPoint x: 779, startPoint y: 263, endPoint x: 752, endPoint y: 535, distance: 273.3
click at [752, 535] on div at bounding box center [723, 489] width 1446 height 702
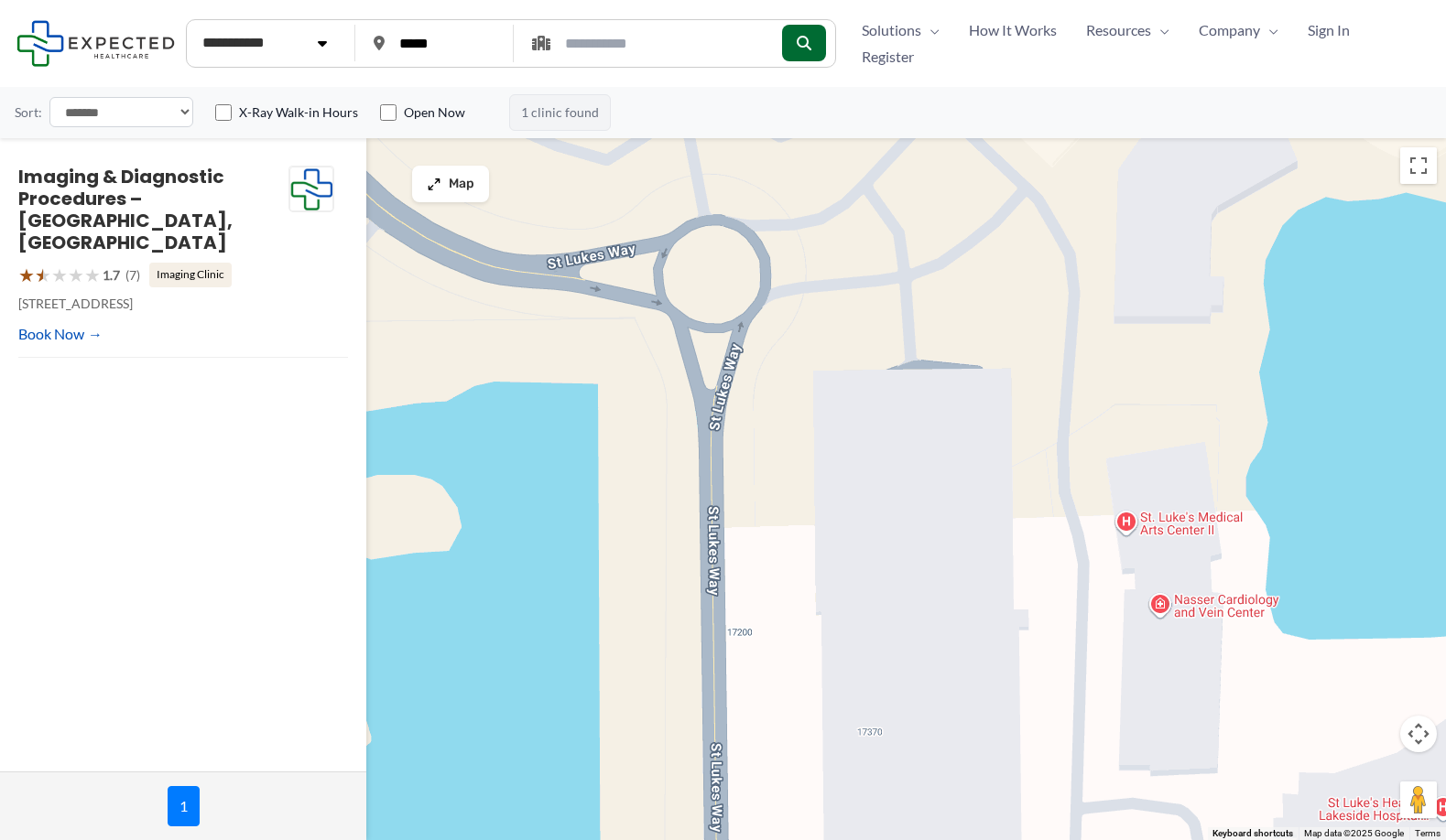
drag, startPoint x: 770, startPoint y: 444, endPoint x: 1020, endPoint y: 339, distance: 271.2
click at [1020, 339] on div at bounding box center [723, 489] width 1446 height 702
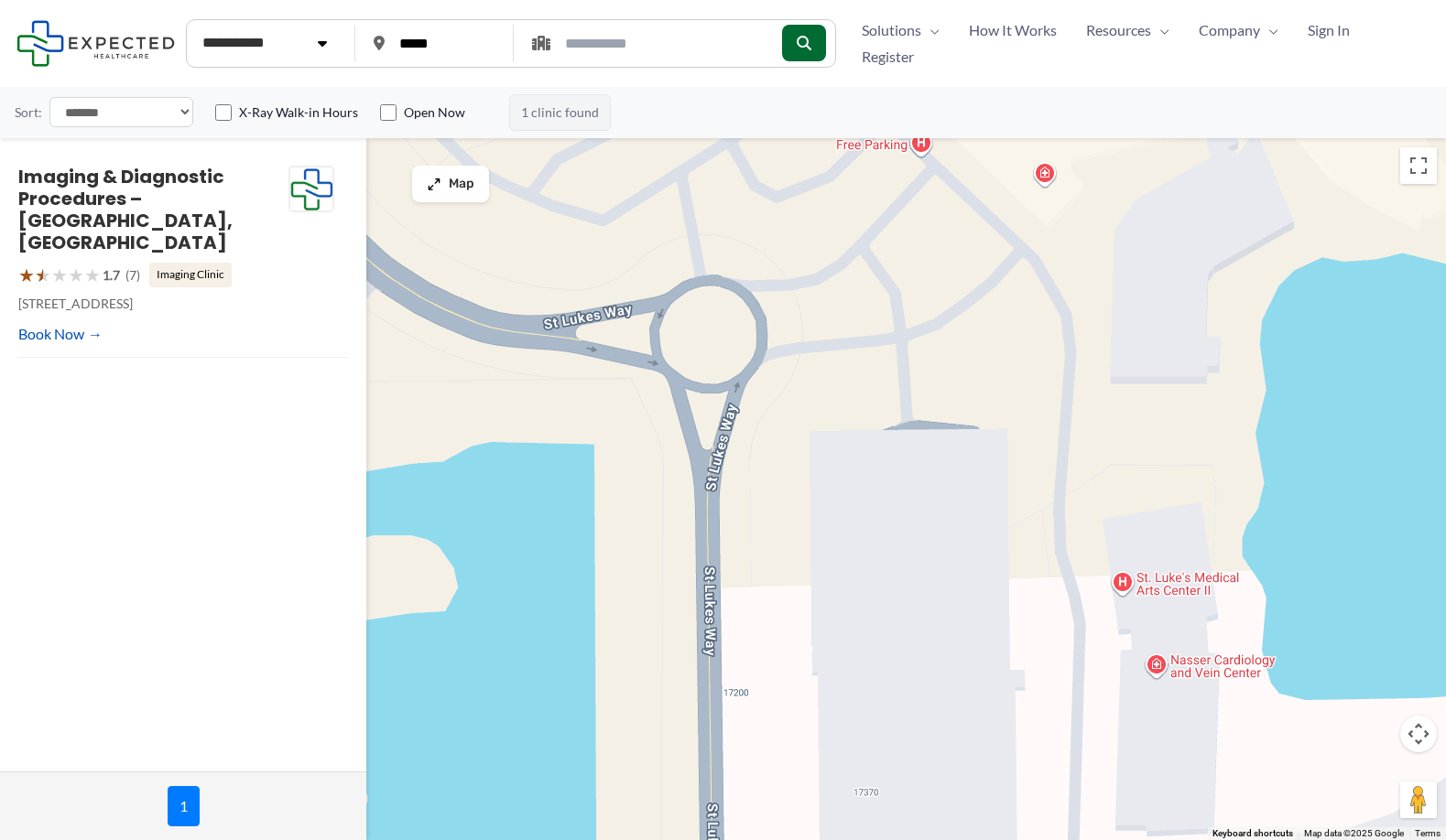
drag, startPoint x: 948, startPoint y: 676, endPoint x: 946, endPoint y: 750, distance: 74.0
click at [946, 750] on div at bounding box center [723, 489] width 1446 height 702
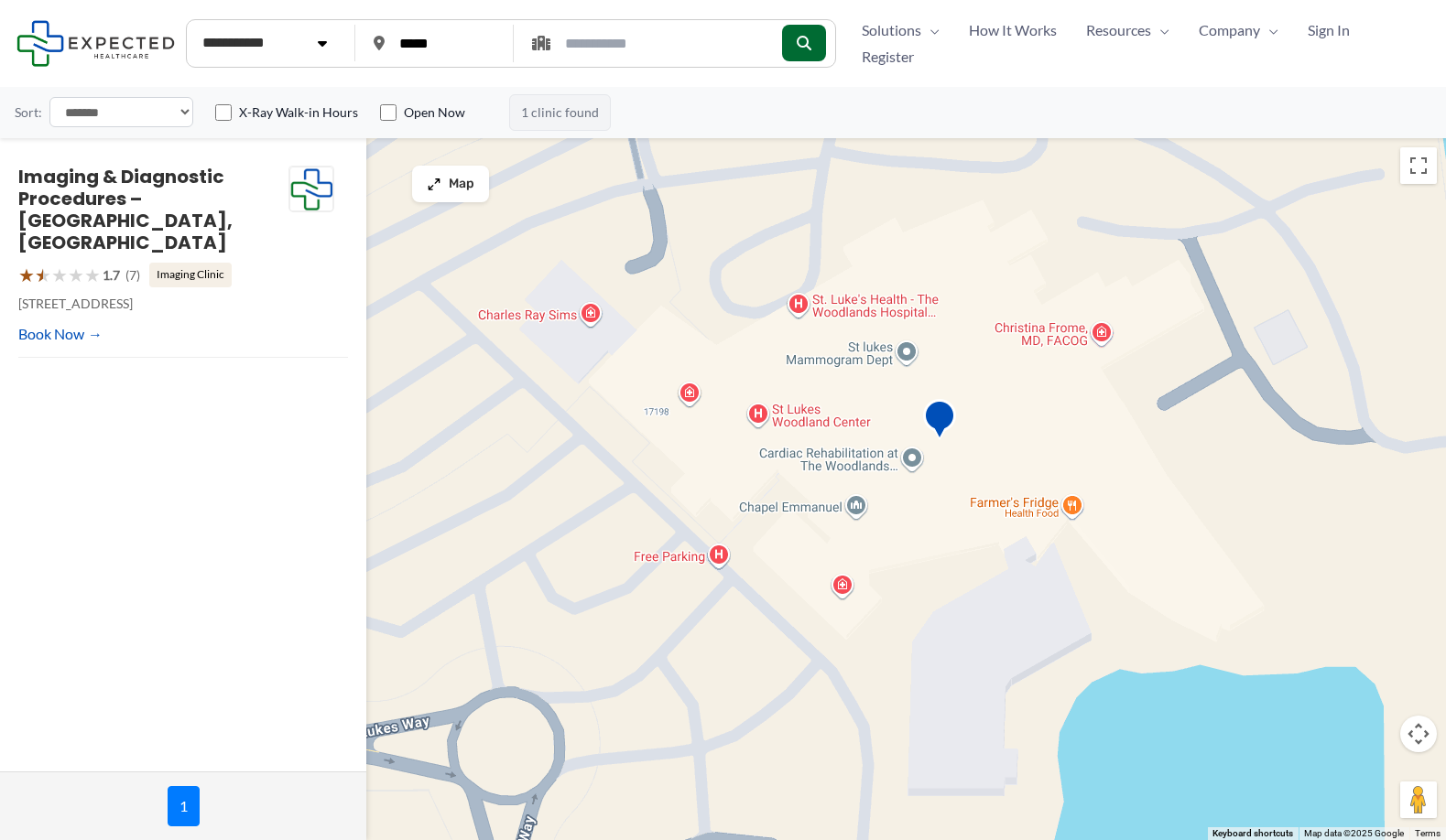
drag, startPoint x: 879, startPoint y: 266, endPoint x: 675, endPoint y: 684, distance: 465.1
click at [675, 684] on div at bounding box center [723, 489] width 1446 height 702
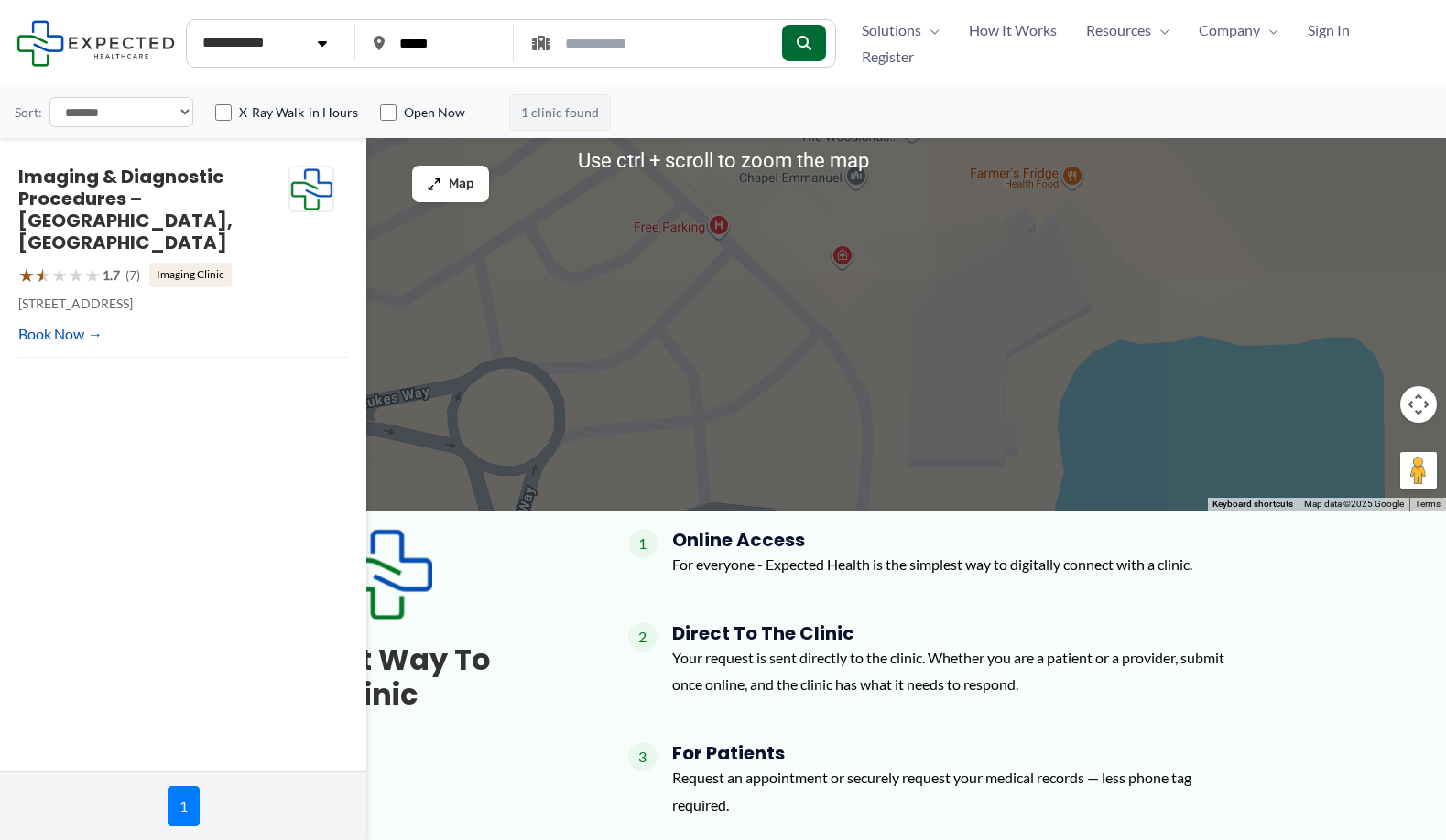
scroll to position [457, 0]
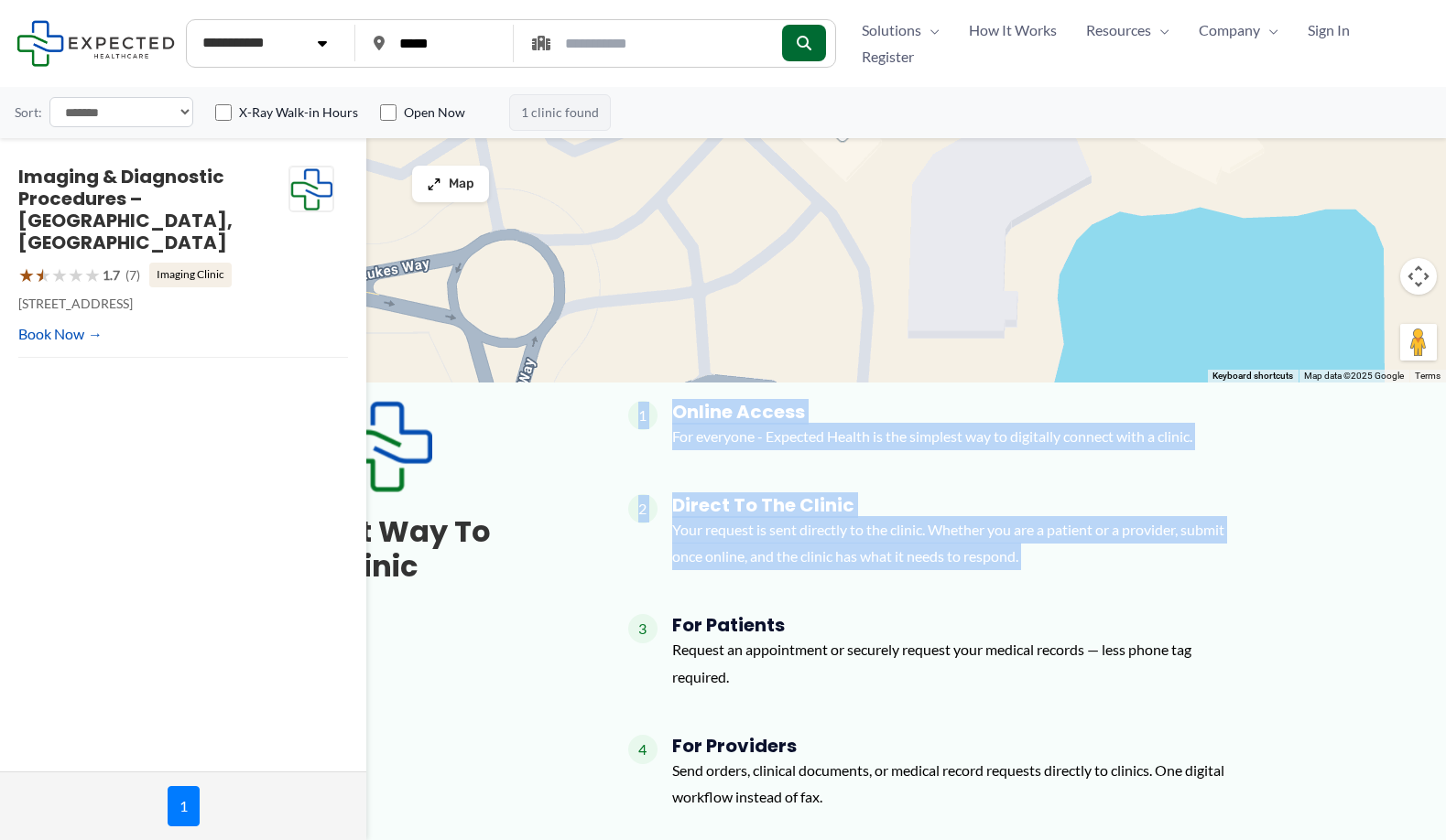
drag, startPoint x: 531, startPoint y: 635, endPoint x: 598, endPoint y: 635, distance: 67.0
click at [598, 635] on div "The Easiest Way To Reach A Clinic Learn More → 1 Online Access For everyone - E…" at bounding box center [724, 673] width 1099 height 545
click at [495, 673] on div "The Easiest Way To Reach A Clinic Learn More → 1 Online Access For everyone - E…" at bounding box center [724, 673] width 1099 height 545
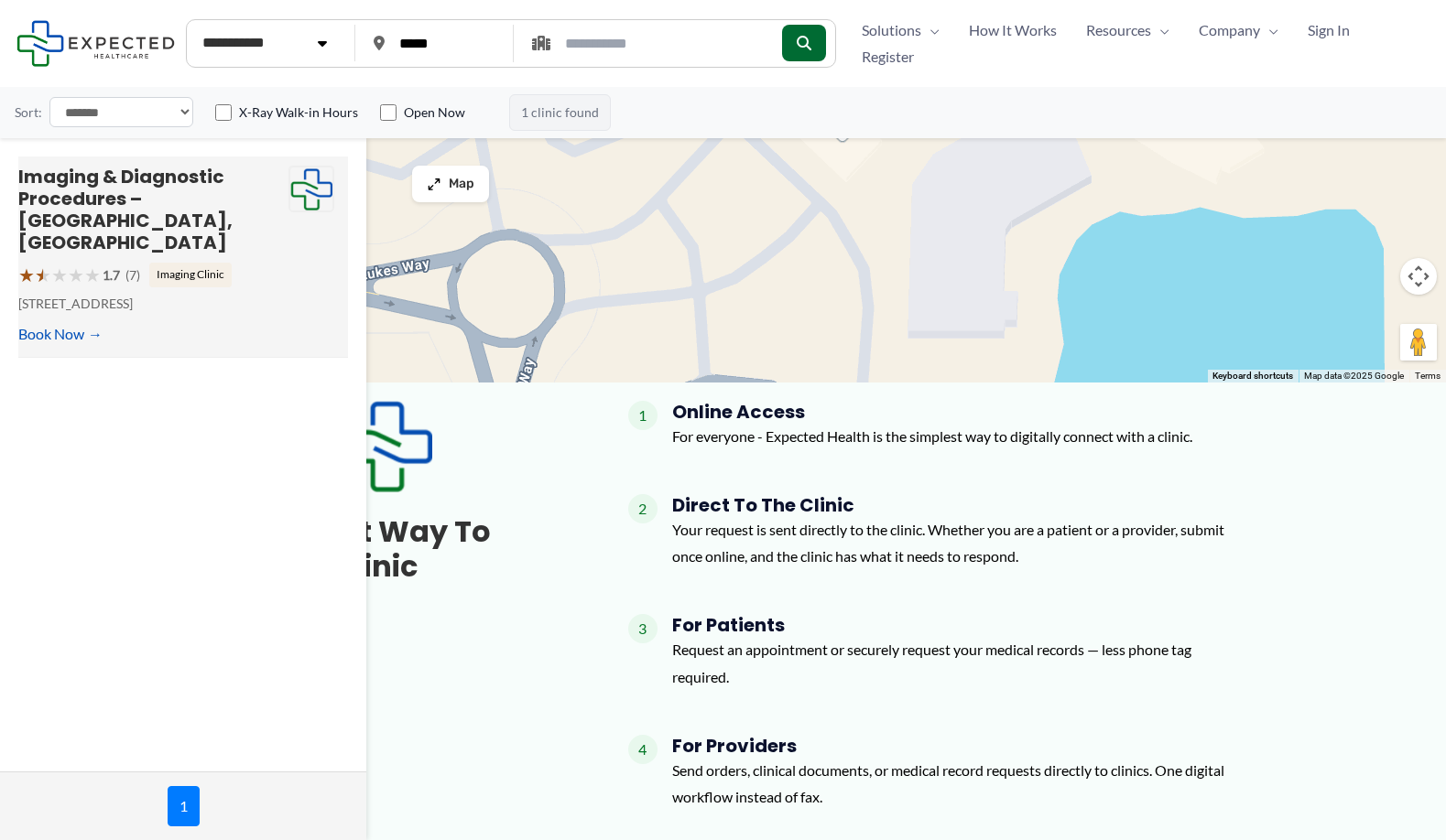
click at [89, 258] on span "★" at bounding box center [92, 275] width 17 height 34
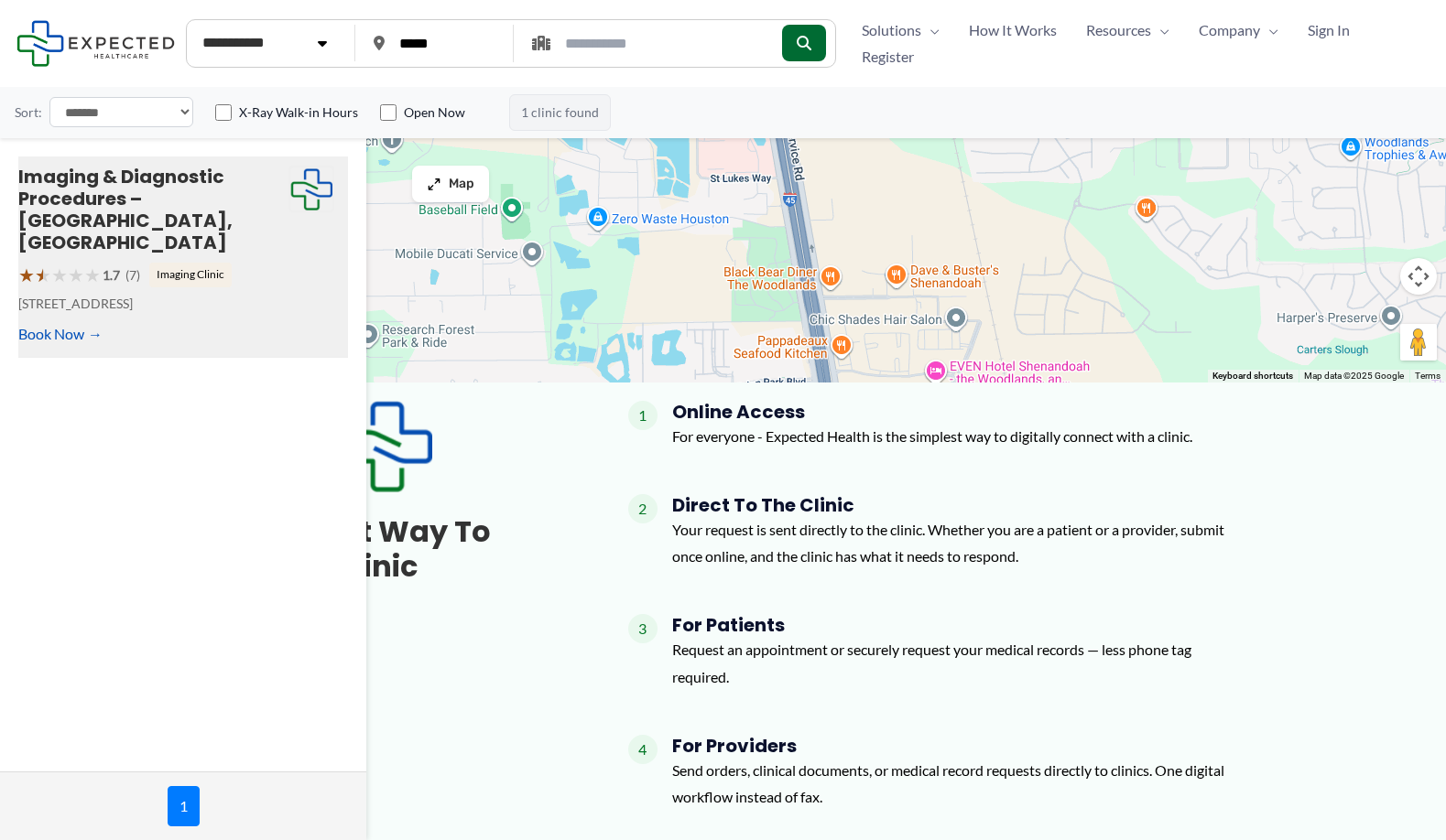
click at [89, 258] on span "★" at bounding box center [92, 275] width 17 height 34
